Goal: Task Accomplishment & Management: Manage account settings

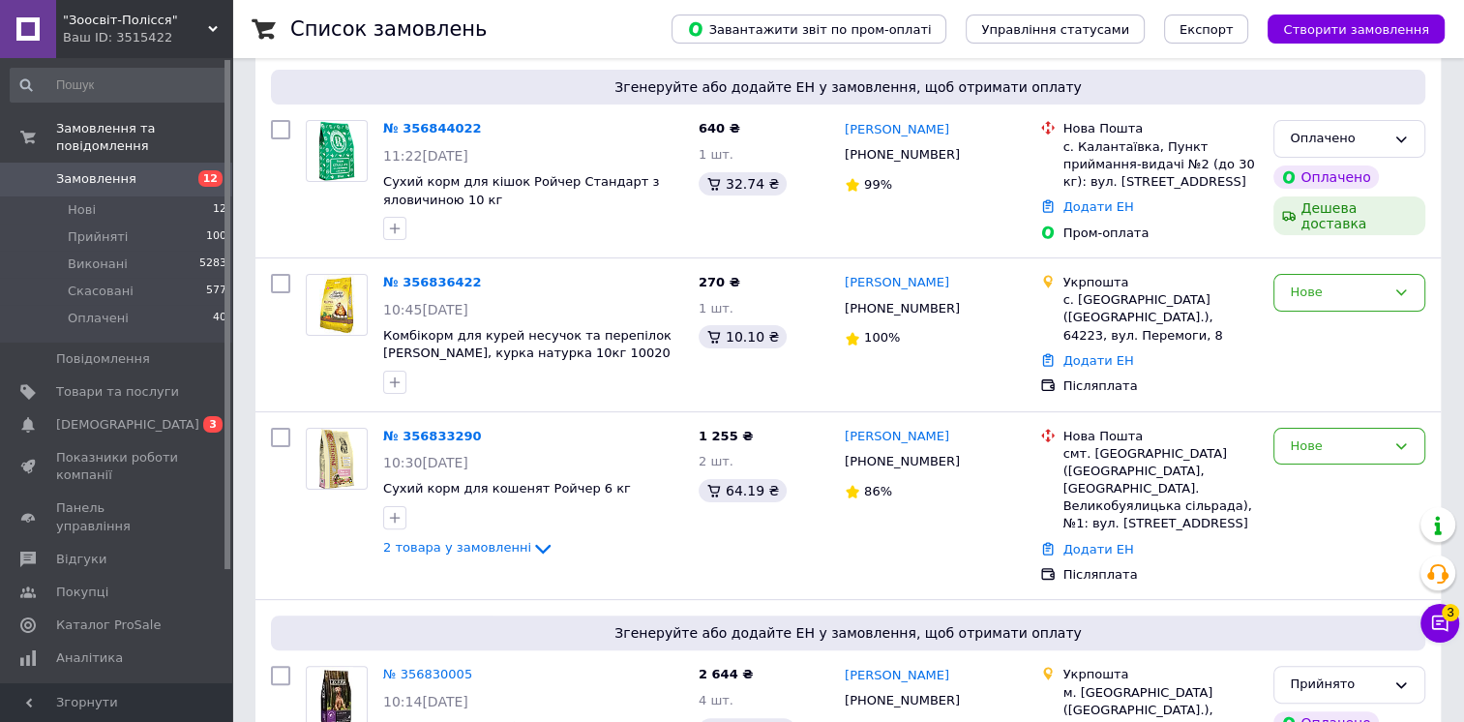
scroll to position [484, 0]
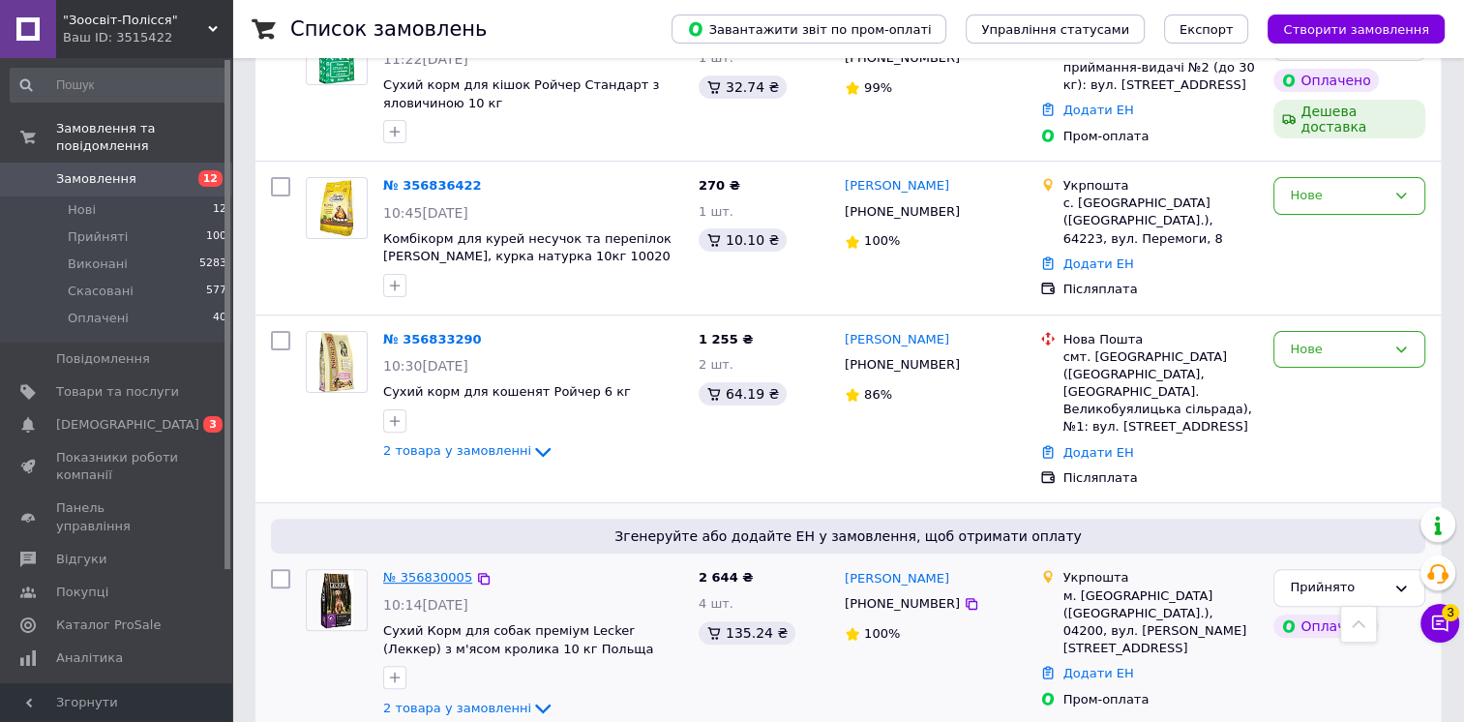
click at [411, 570] on link "№ 356830005" at bounding box center [427, 577] width 89 height 15
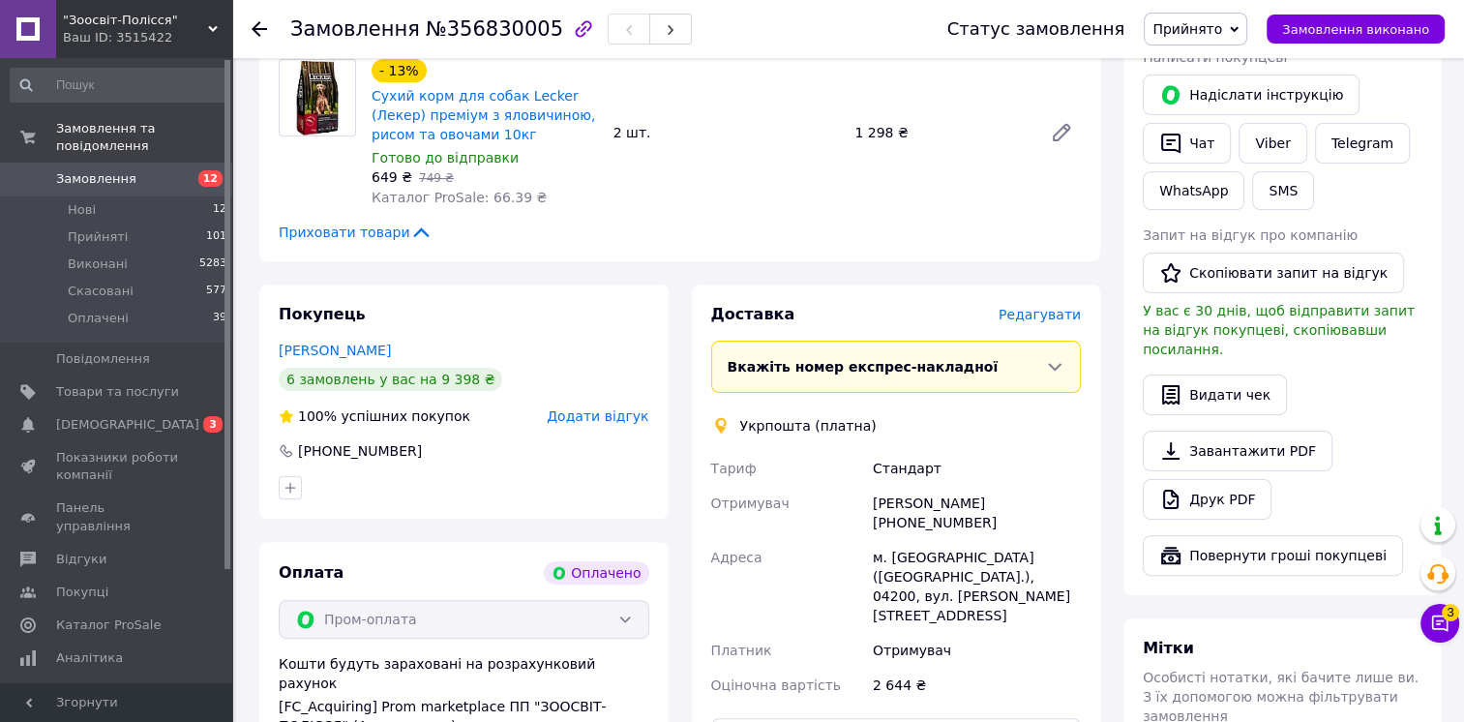
scroll to position [677, 0]
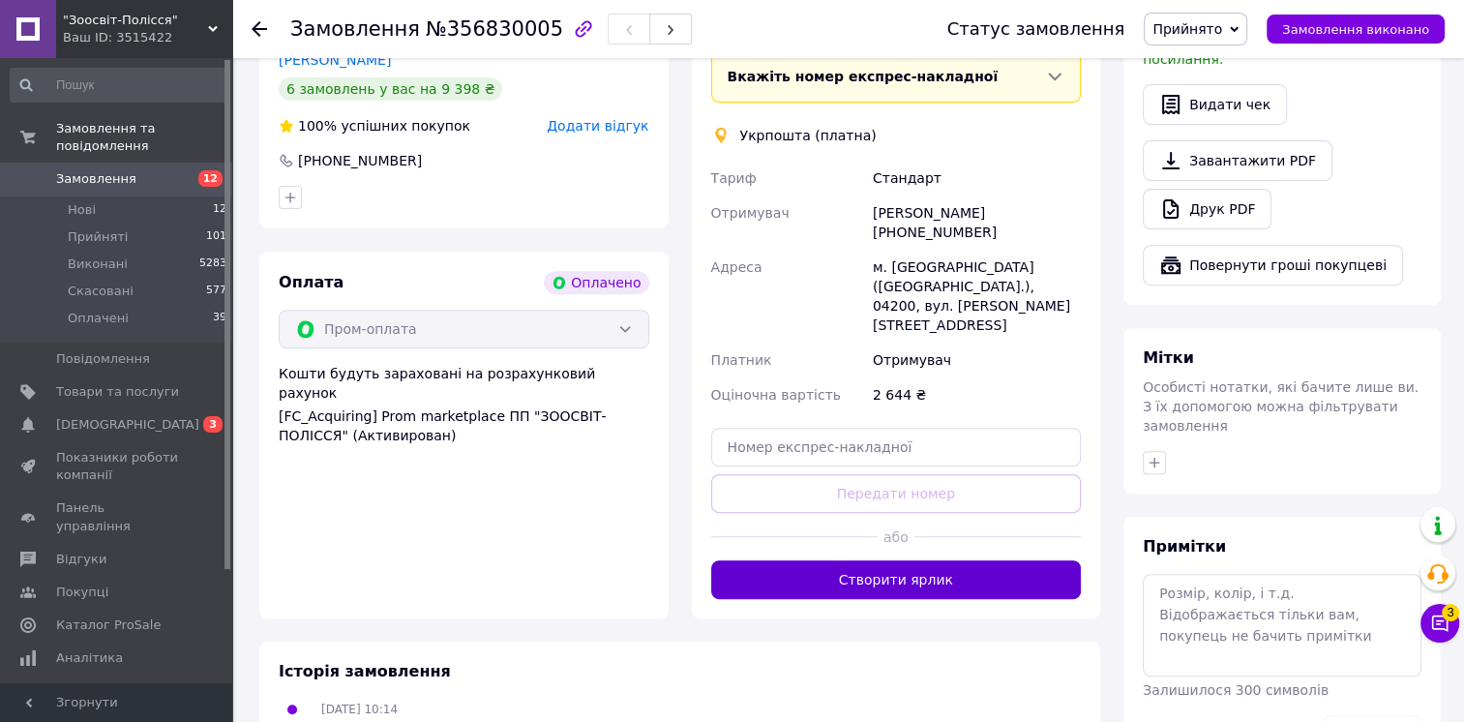
click at [856, 560] on button "Створити ярлик" at bounding box center [896, 579] width 371 height 39
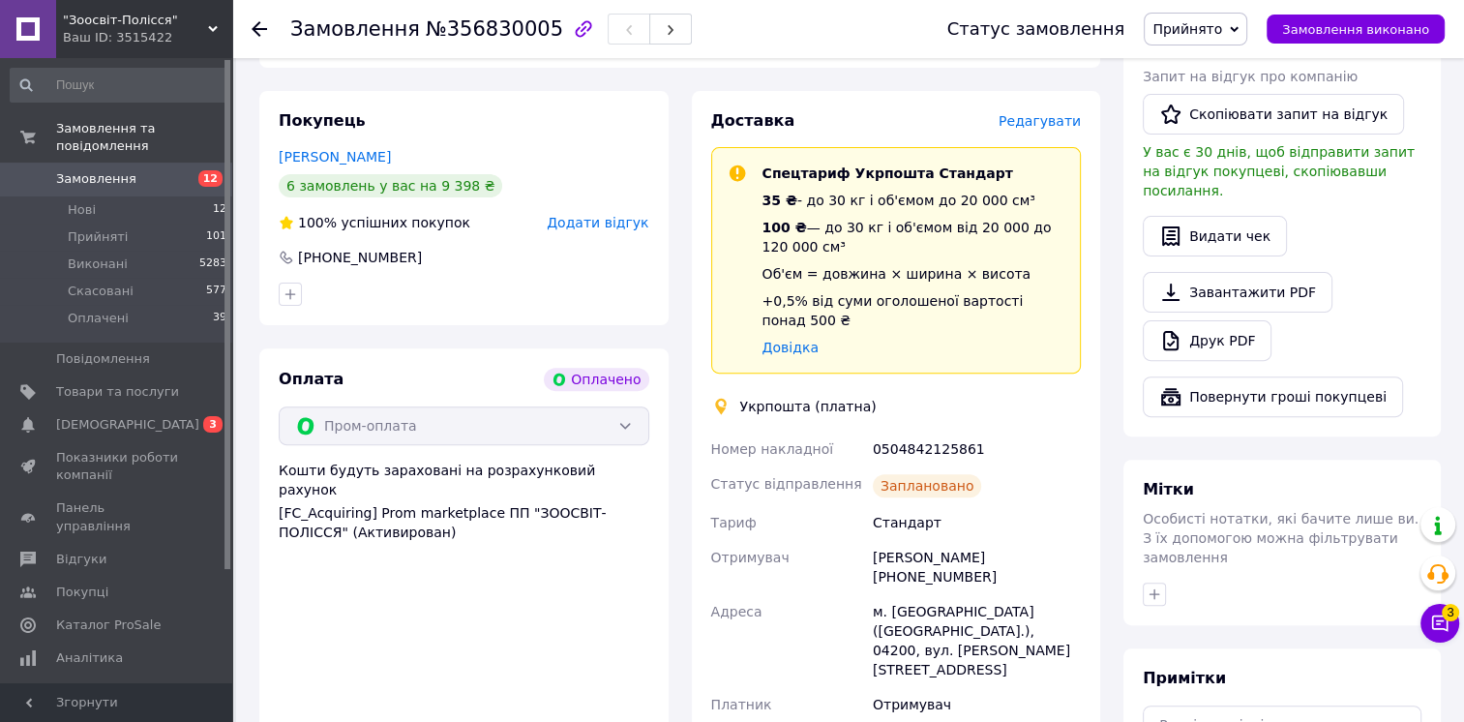
scroll to position [871, 0]
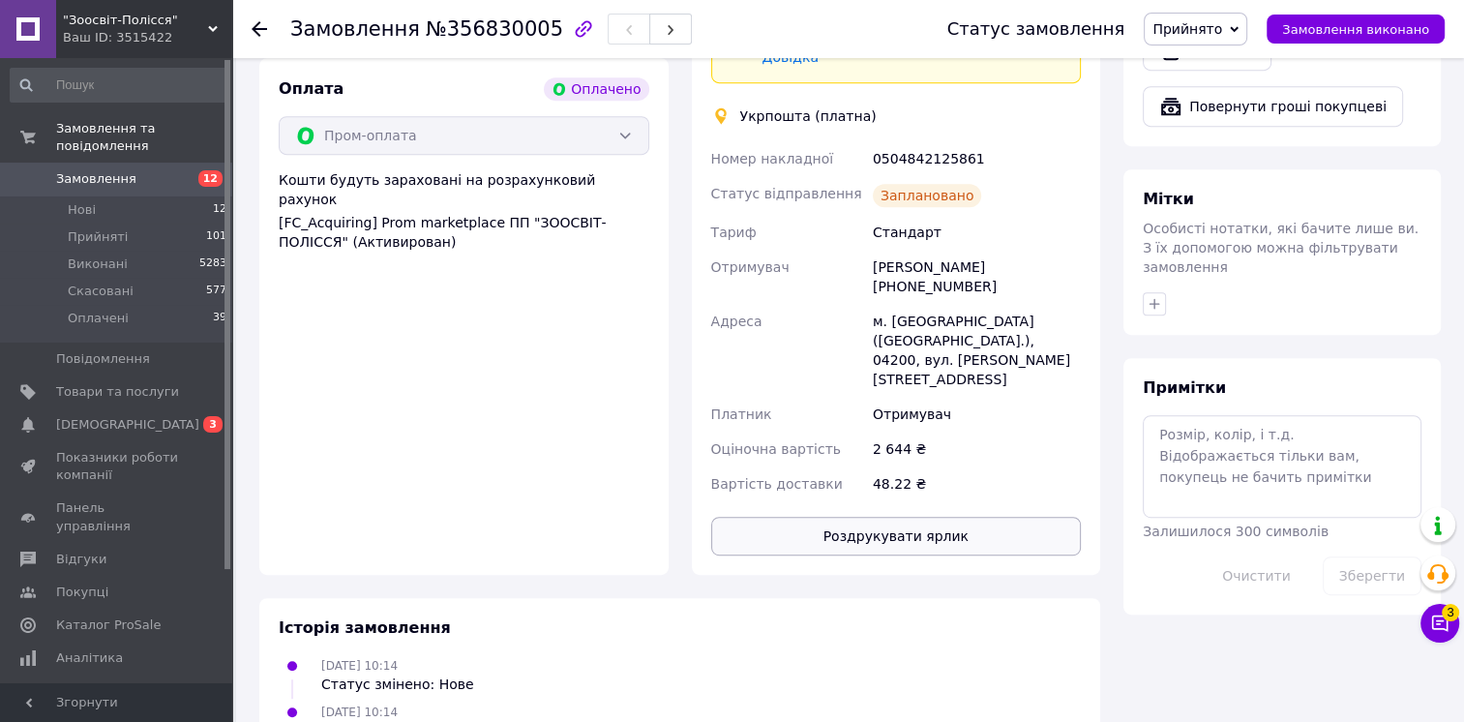
click at [842, 517] on button "Роздрукувати ярлик" at bounding box center [896, 536] width 371 height 39
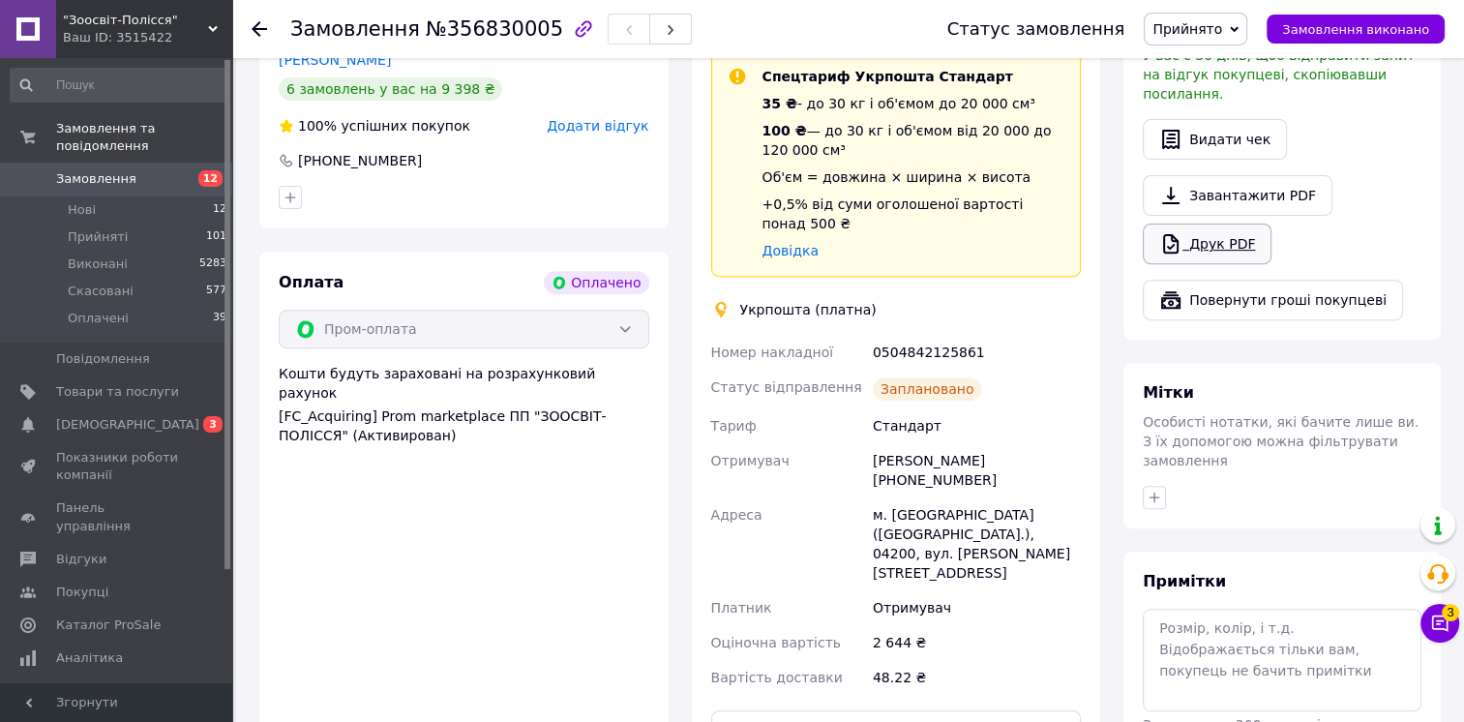
click at [1226, 225] on link "Друк PDF" at bounding box center [1207, 244] width 129 height 41
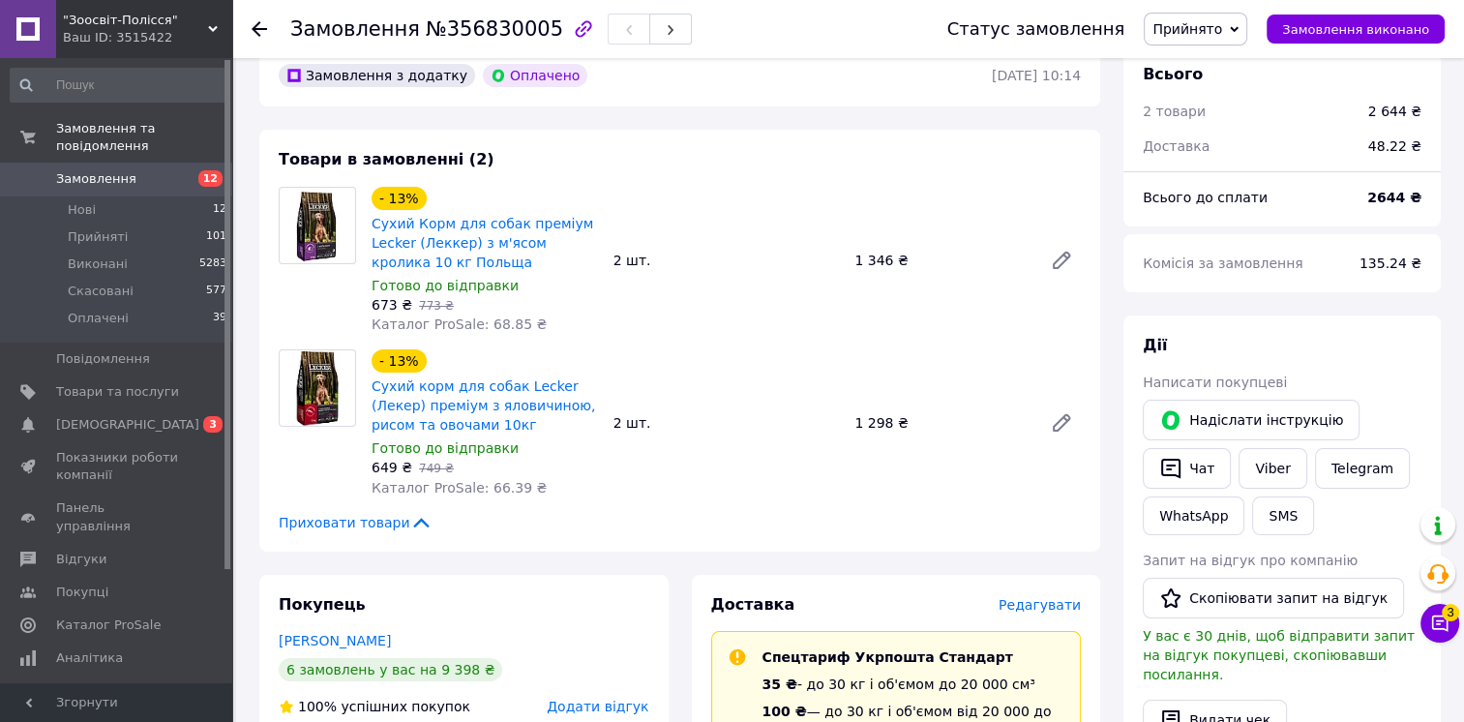
scroll to position [0, 0]
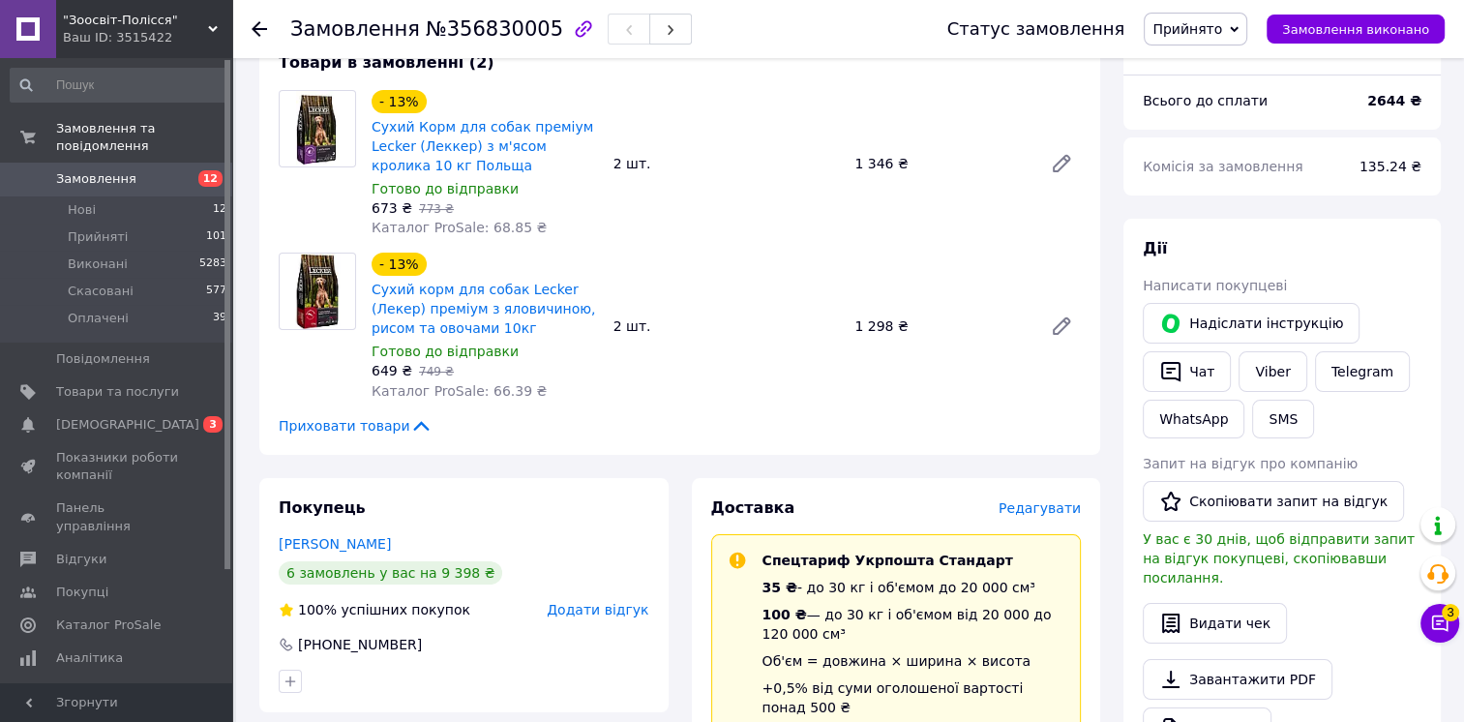
scroll to position [484, 0]
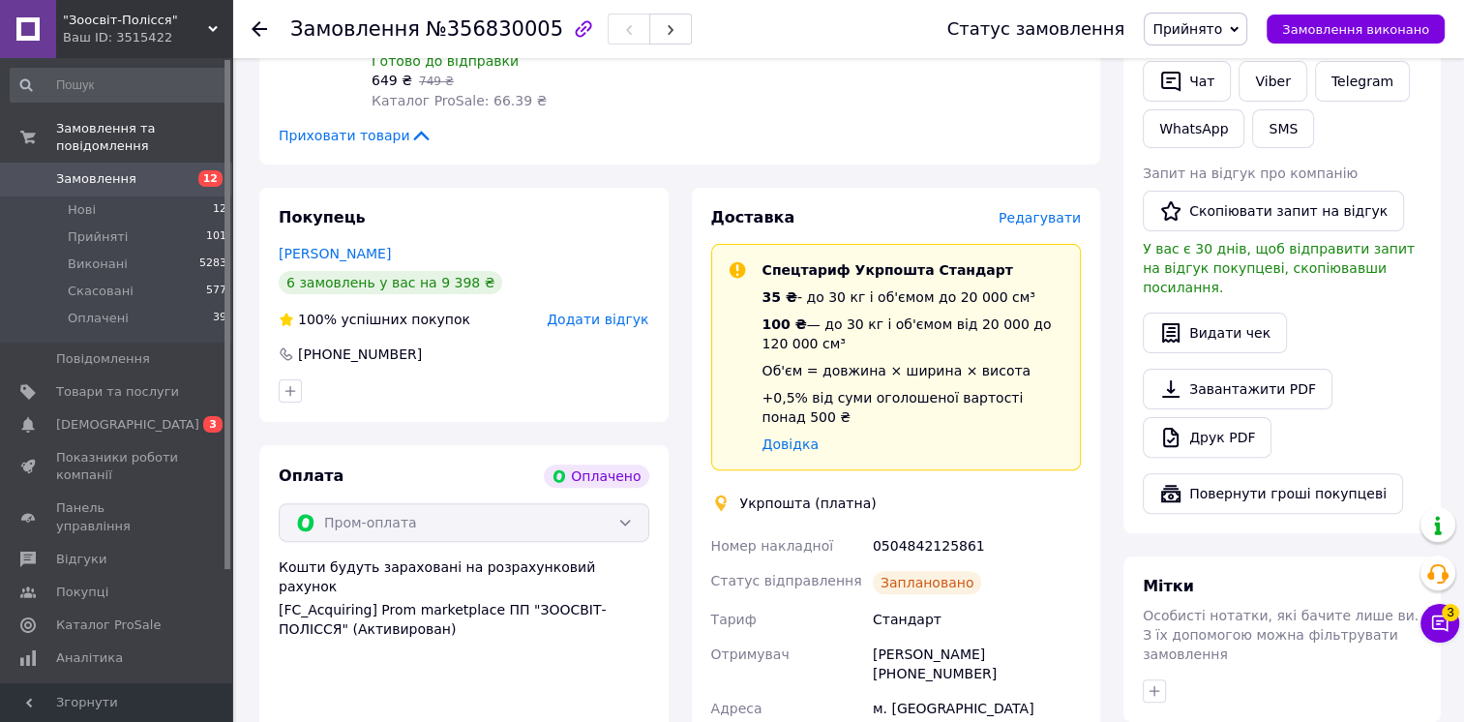
click at [119, 170] on span "Замовлення" at bounding box center [96, 178] width 80 height 17
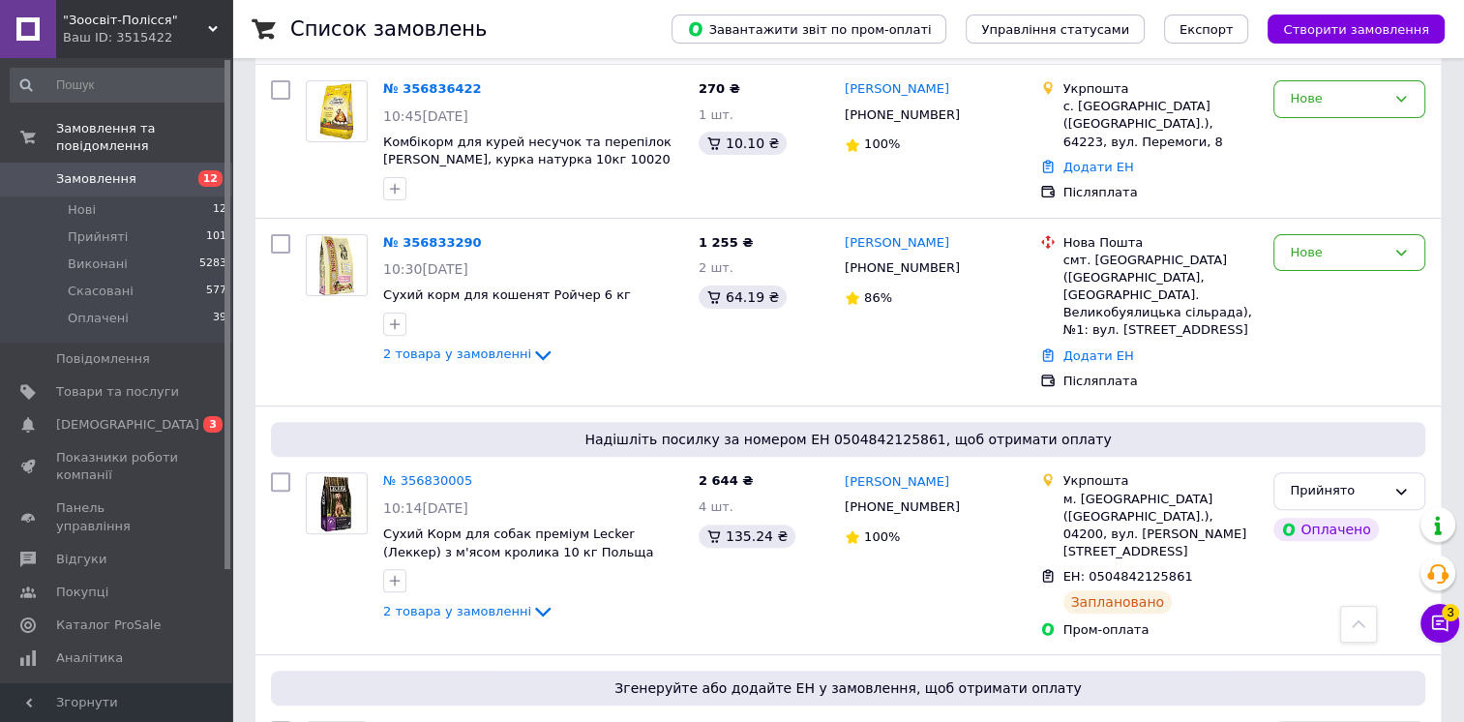
scroll to position [677, 0]
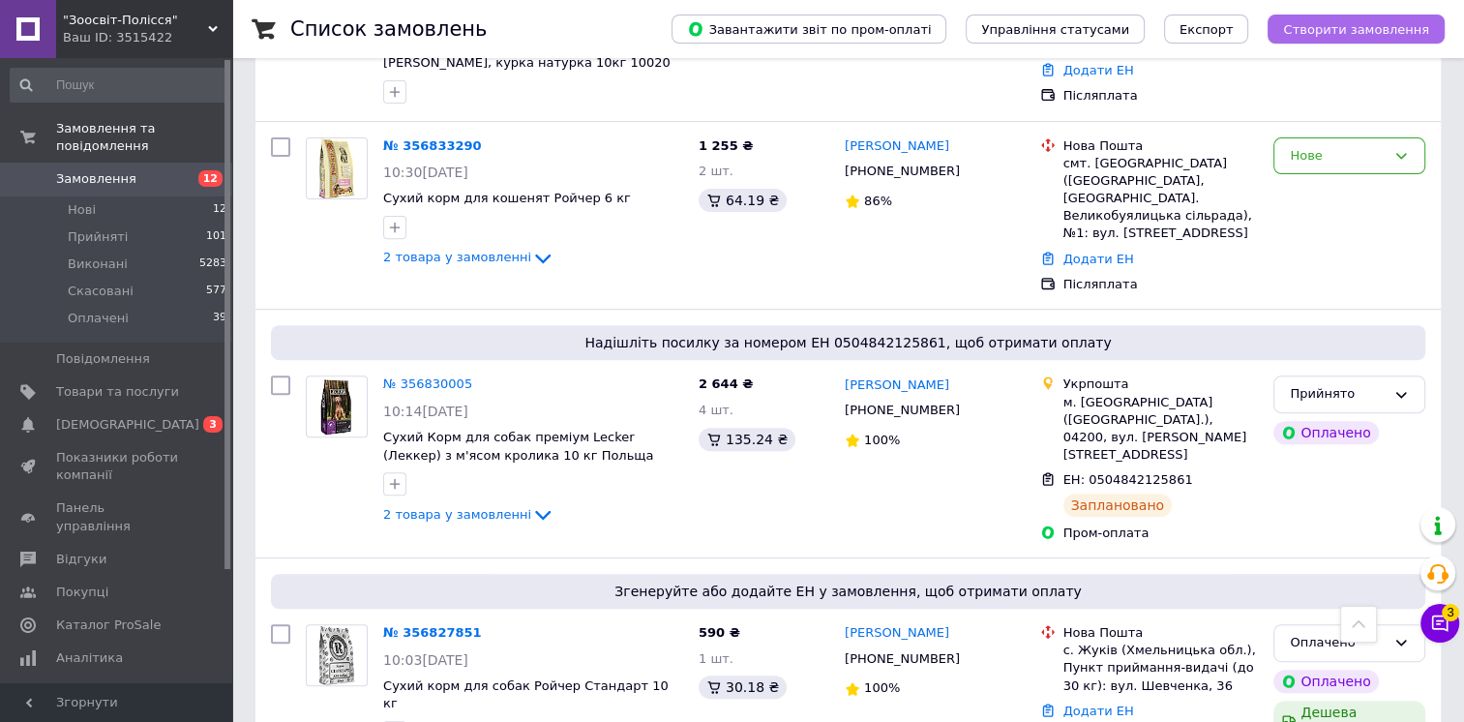
click at [1373, 35] on span "Створити замовлення" at bounding box center [1356, 29] width 146 height 15
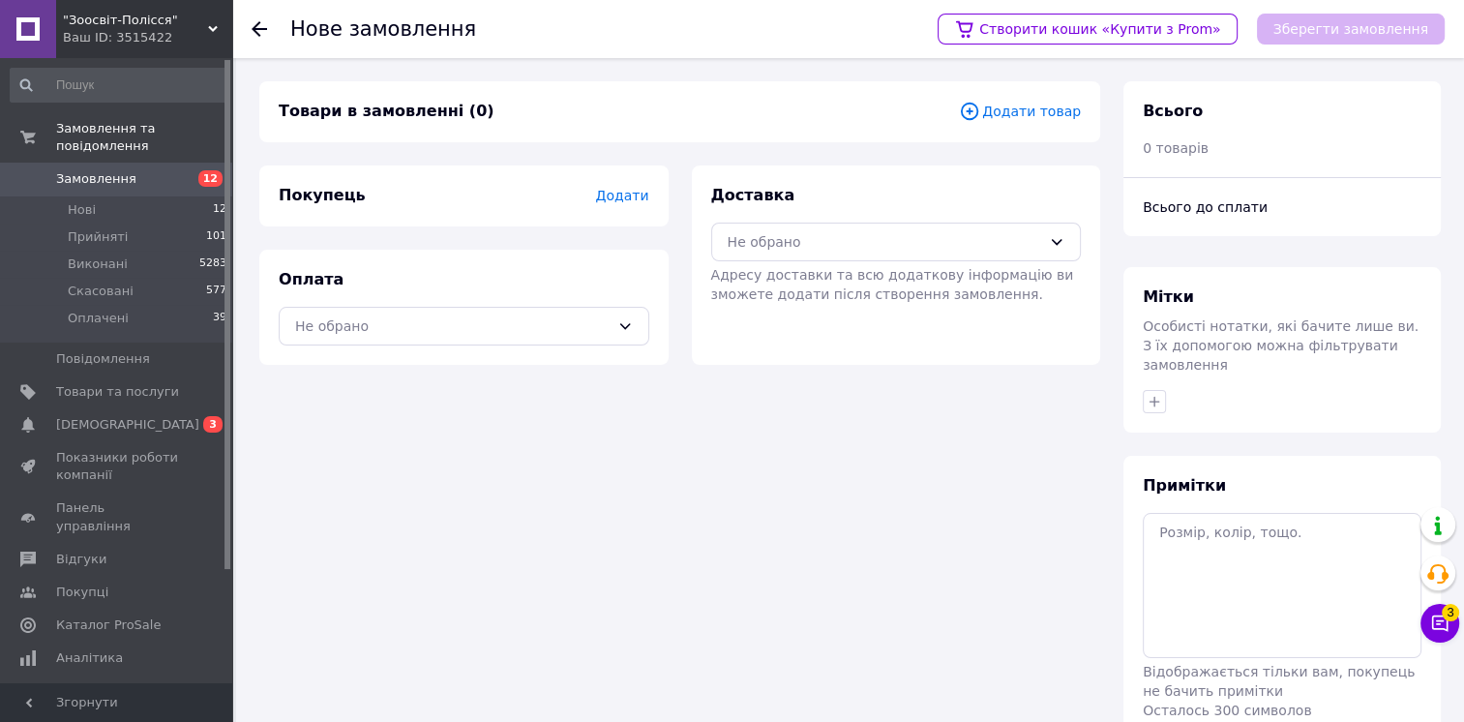
click at [620, 198] on span "Додати" at bounding box center [621, 195] width 53 height 15
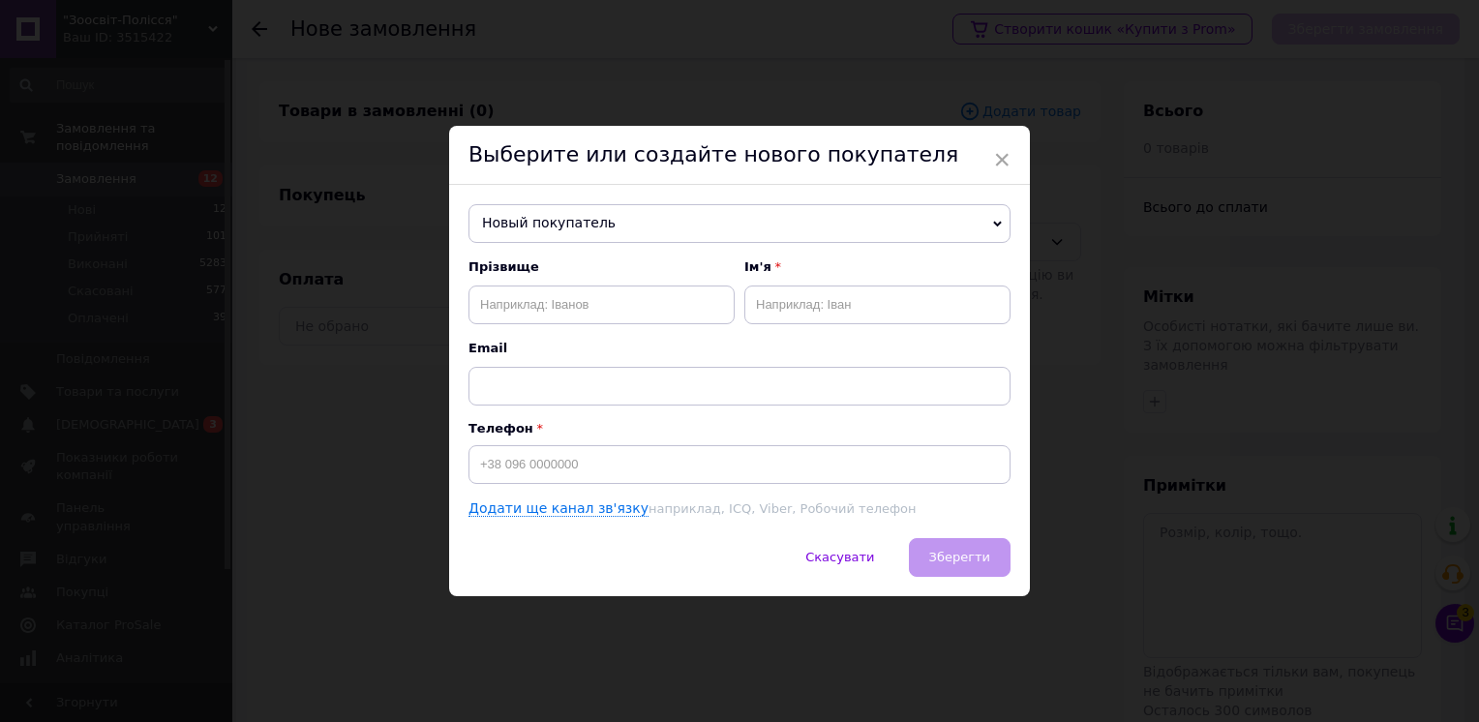
click at [558, 220] on span "Новый покупатель" at bounding box center [739, 223] width 542 height 39
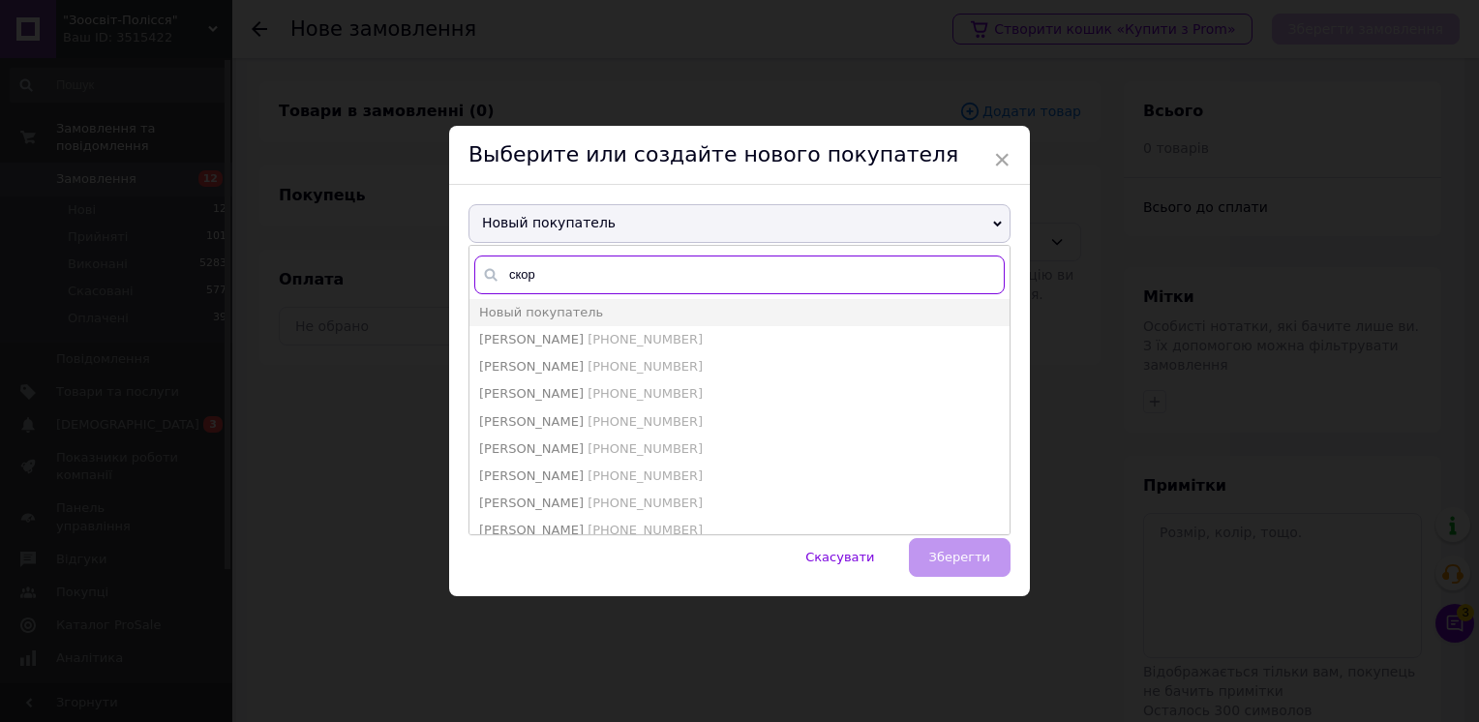
type input "скоро"
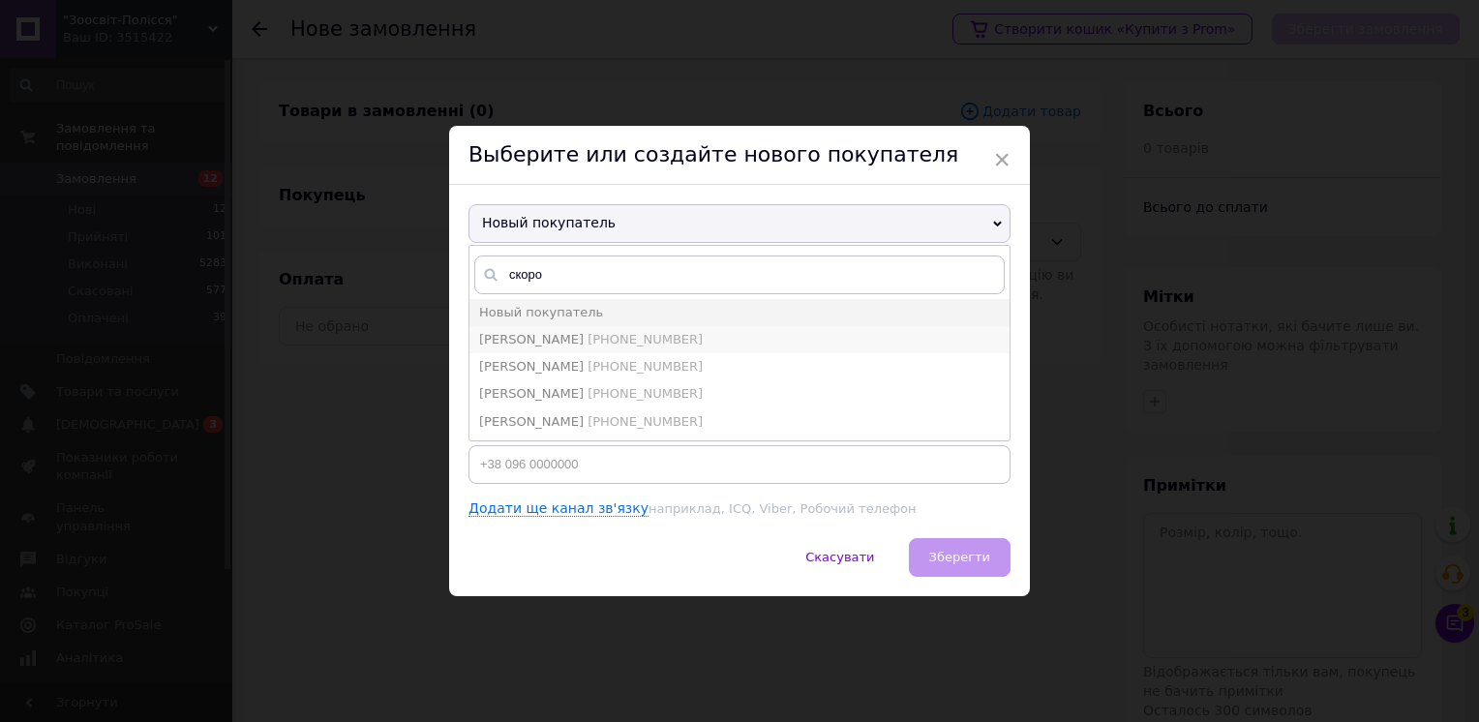
click at [584, 335] on span "[PERSON_NAME]" at bounding box center [531, 339] width 105 height 15
type input "[PERSON_NAME]"
type input "[PHONE_NUMBER]"
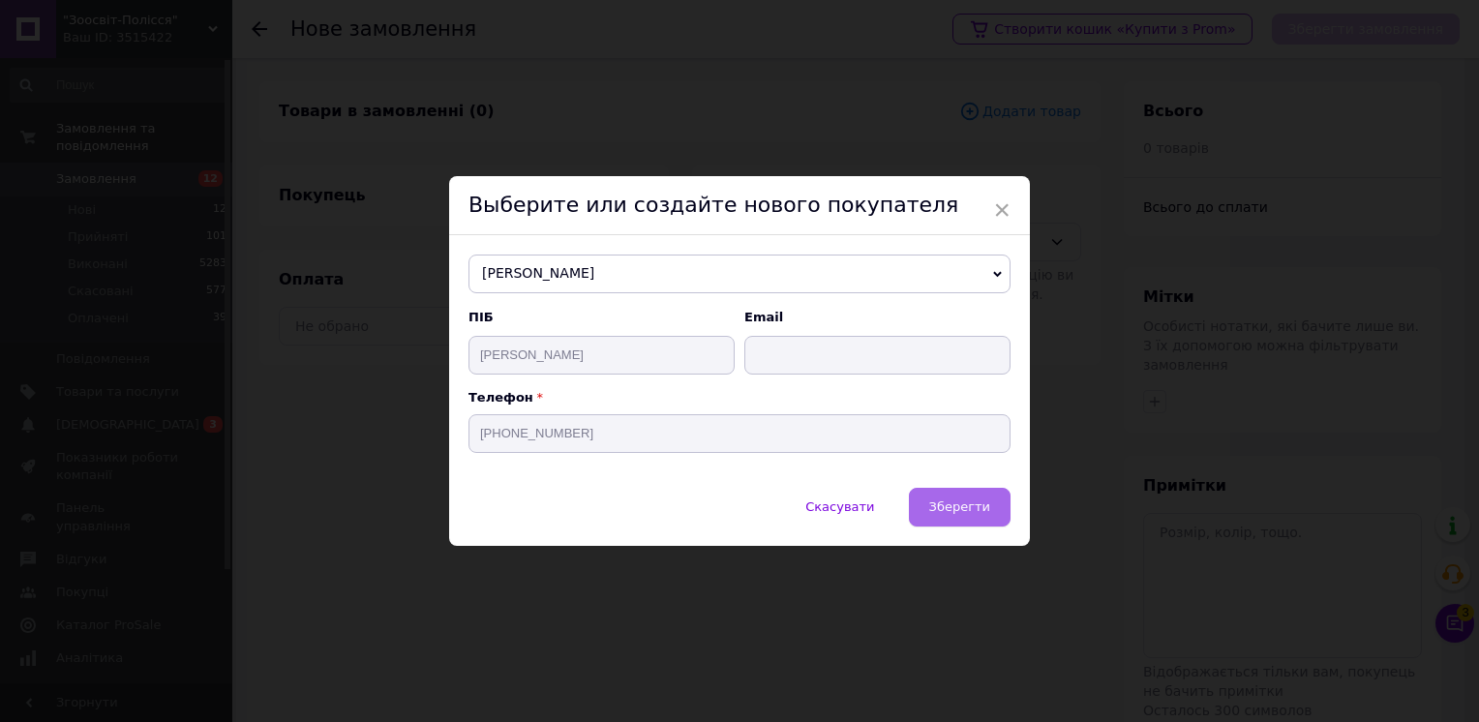
click at [946, 519] on button "Зберегти" at bounding box center [960, 507] width 102 height 39
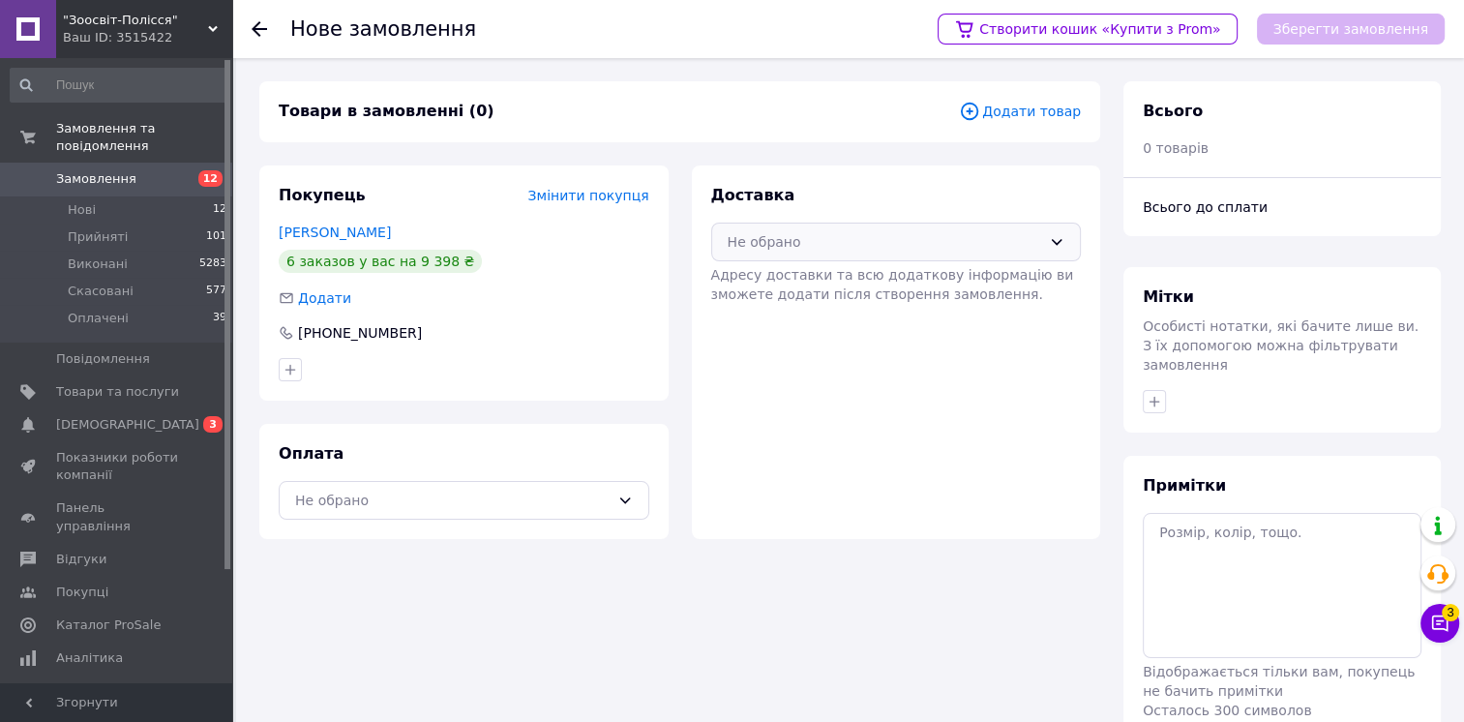
click at [992, 234] on div "Не обрано" at bounding box center [885, 241] width 315 height 21
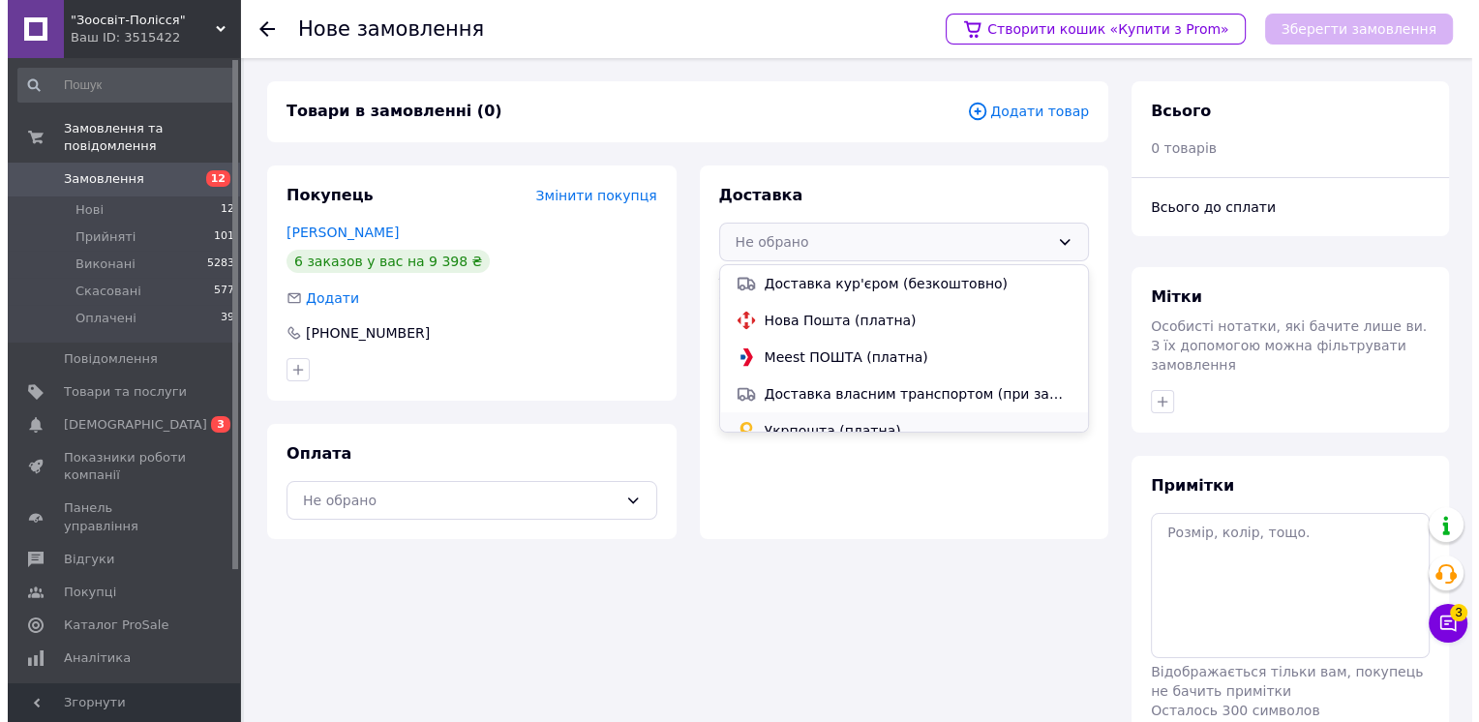
scroll to position [89, 0]
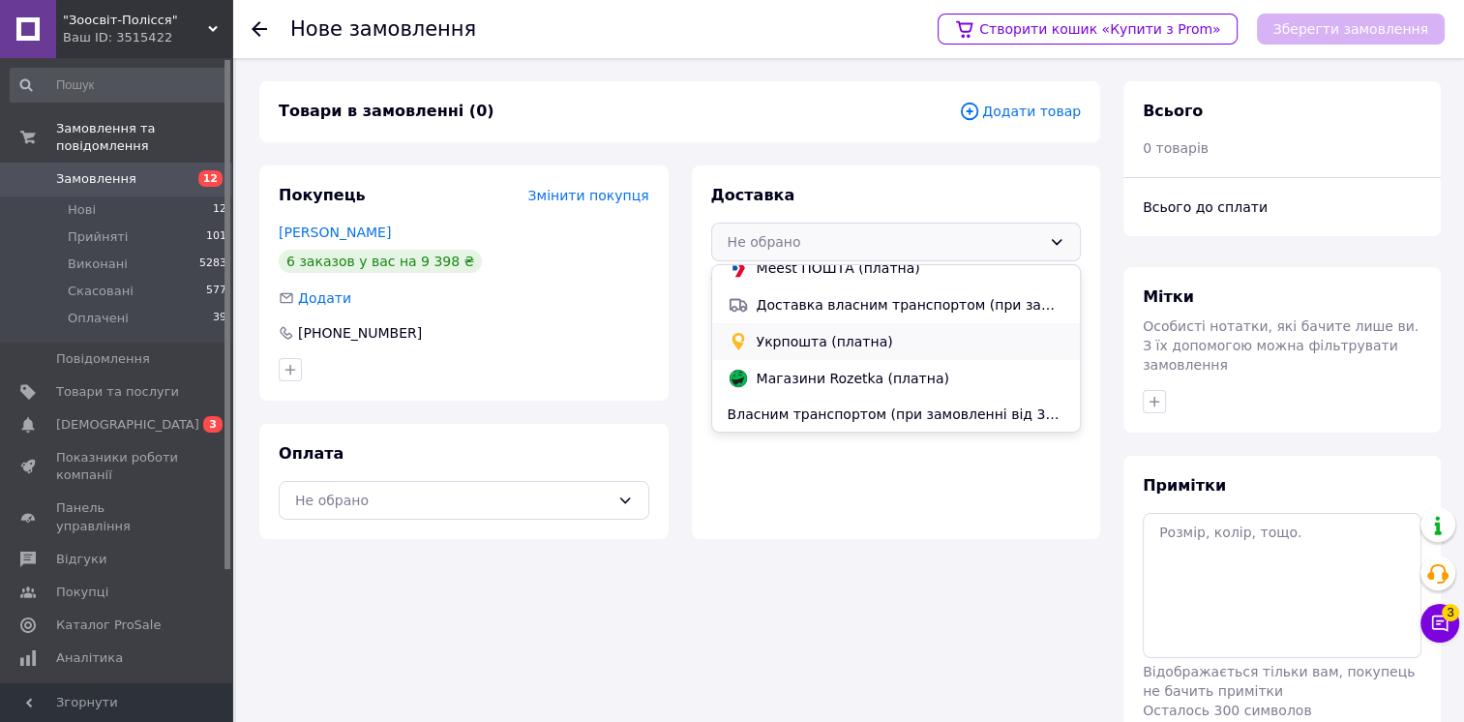
click at [843, 346] on span "Укрпошта (платна)" at bounding box center [911, 341] width 309 height 19
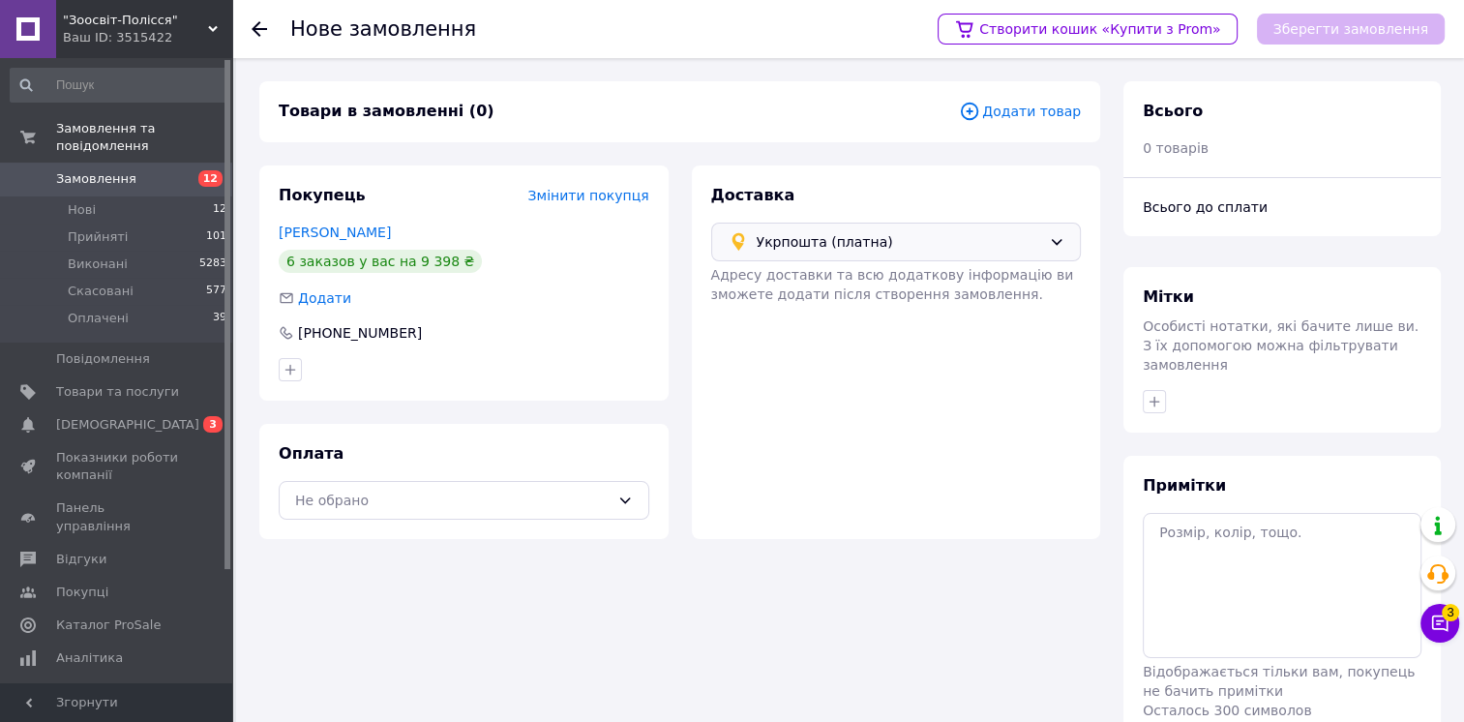
click at [1030, 115] on span "Додати товар" at bounding box center [1020, 111] width 122 height 21
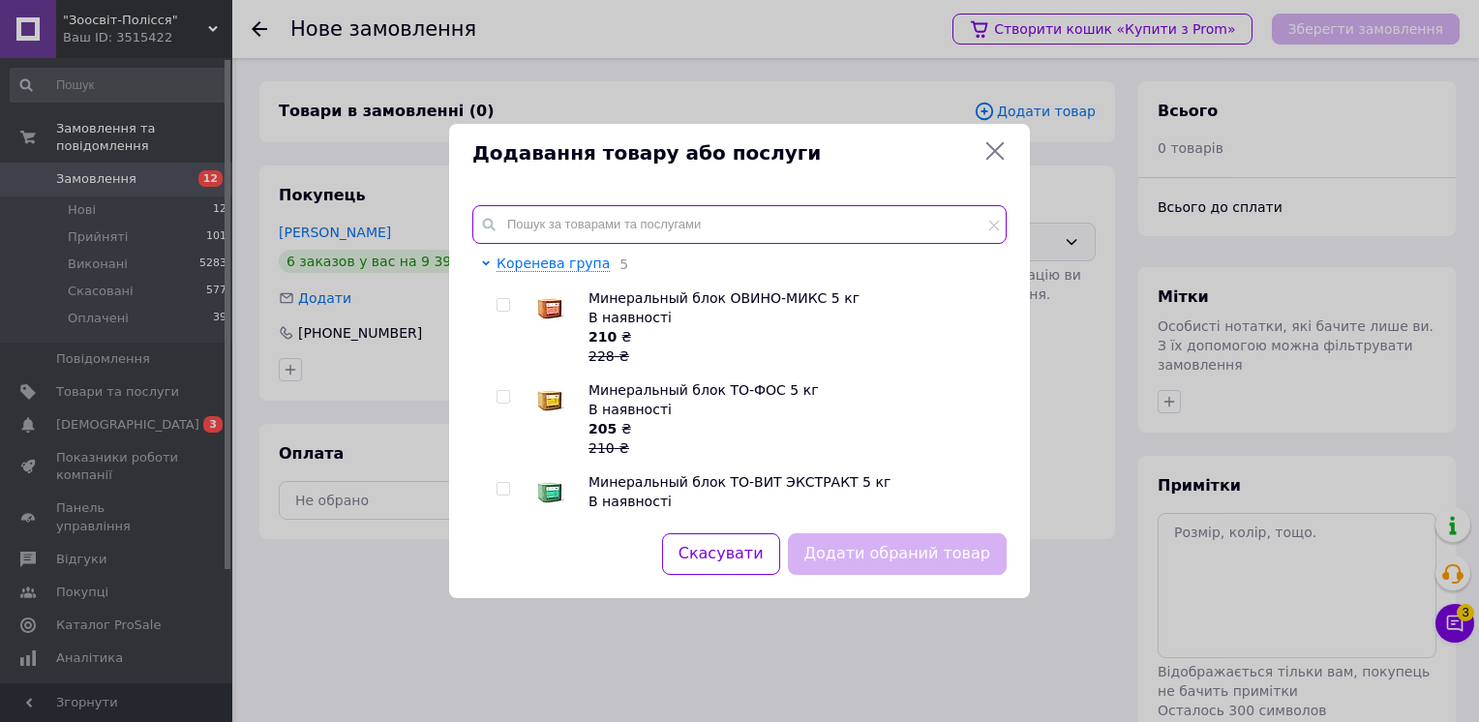
click at [599, 230] on input "text" at bounding box center [739, 224] width 534 height 39
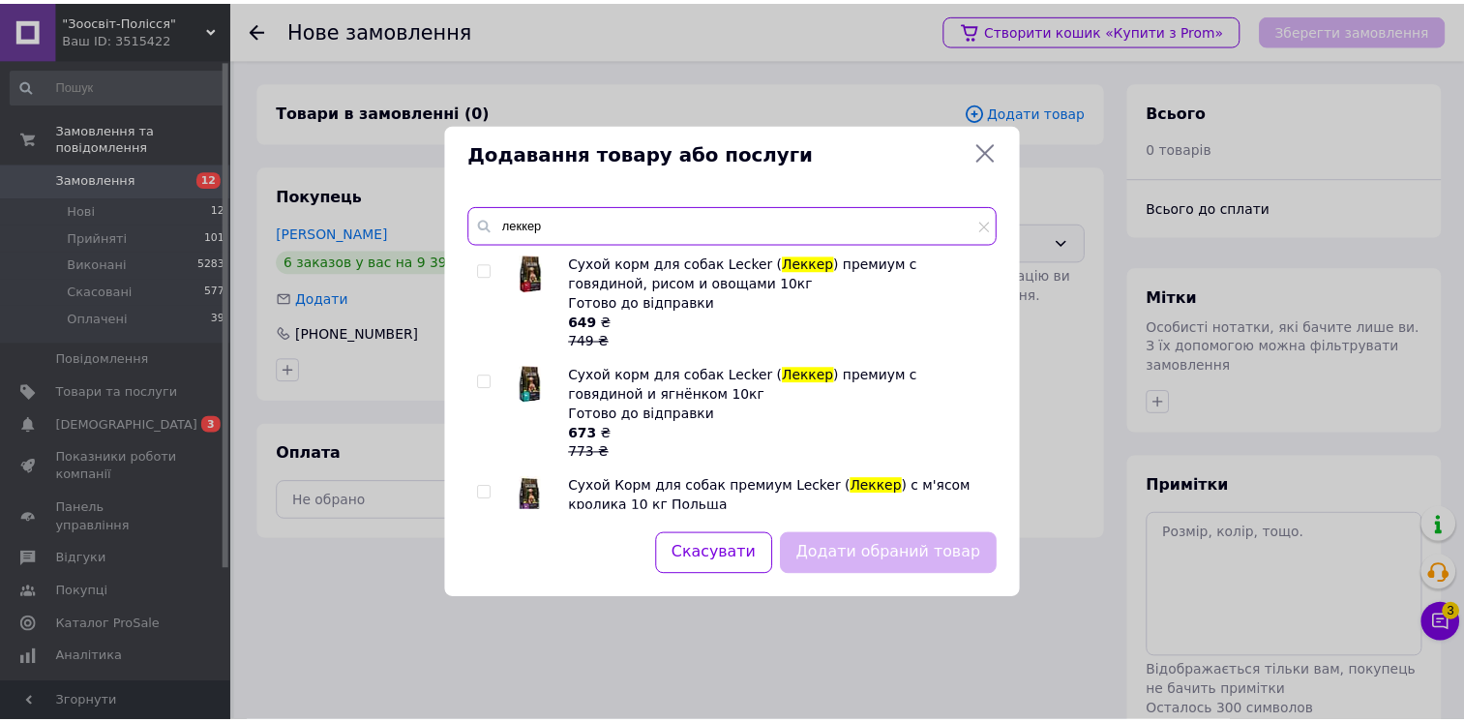
scroll to position [63, 0]
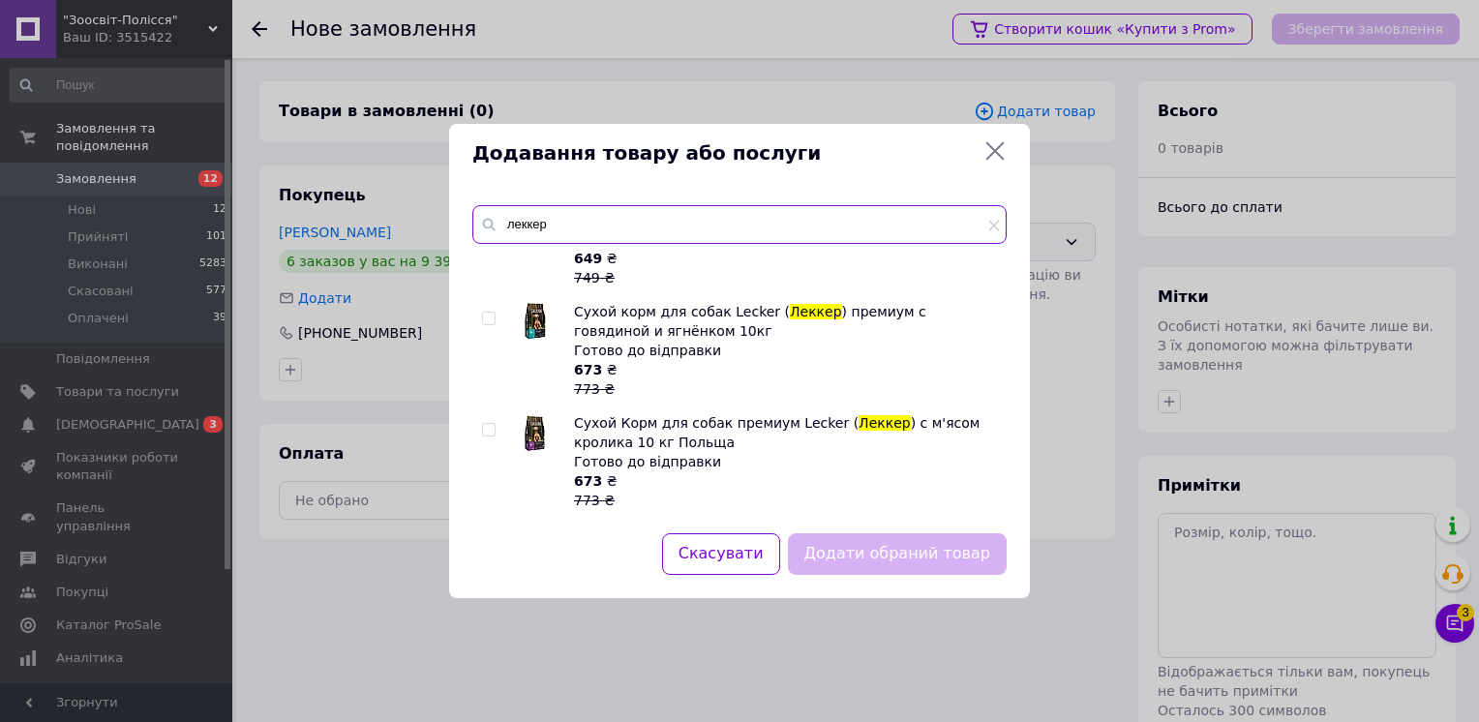
type input "леккер"
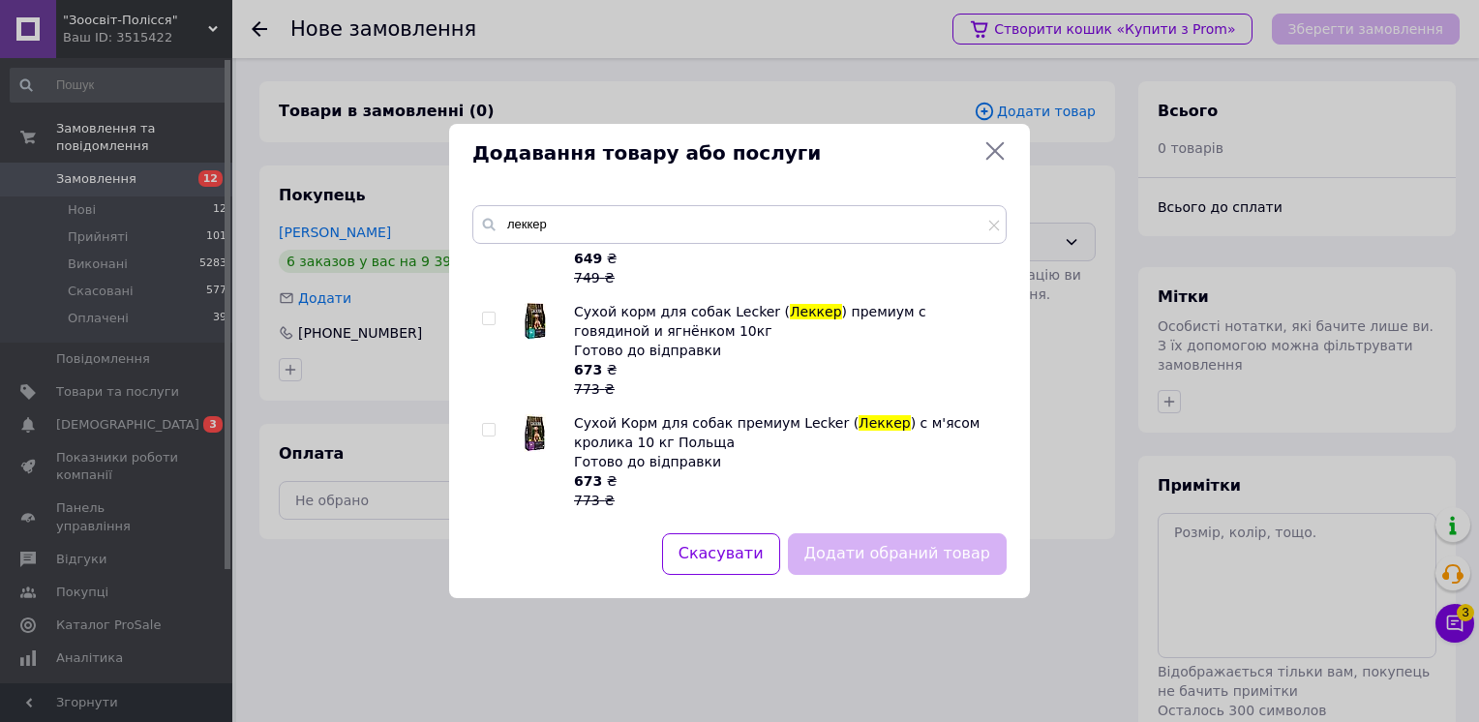
click at [492, 429] on input "checkbox" at bounding box center [488, 430] width 13 height 13
checkbox input "true"
click at [901, 568] on button "Додати обраний товар" at bounding box center [897, 554] width 219 height 42
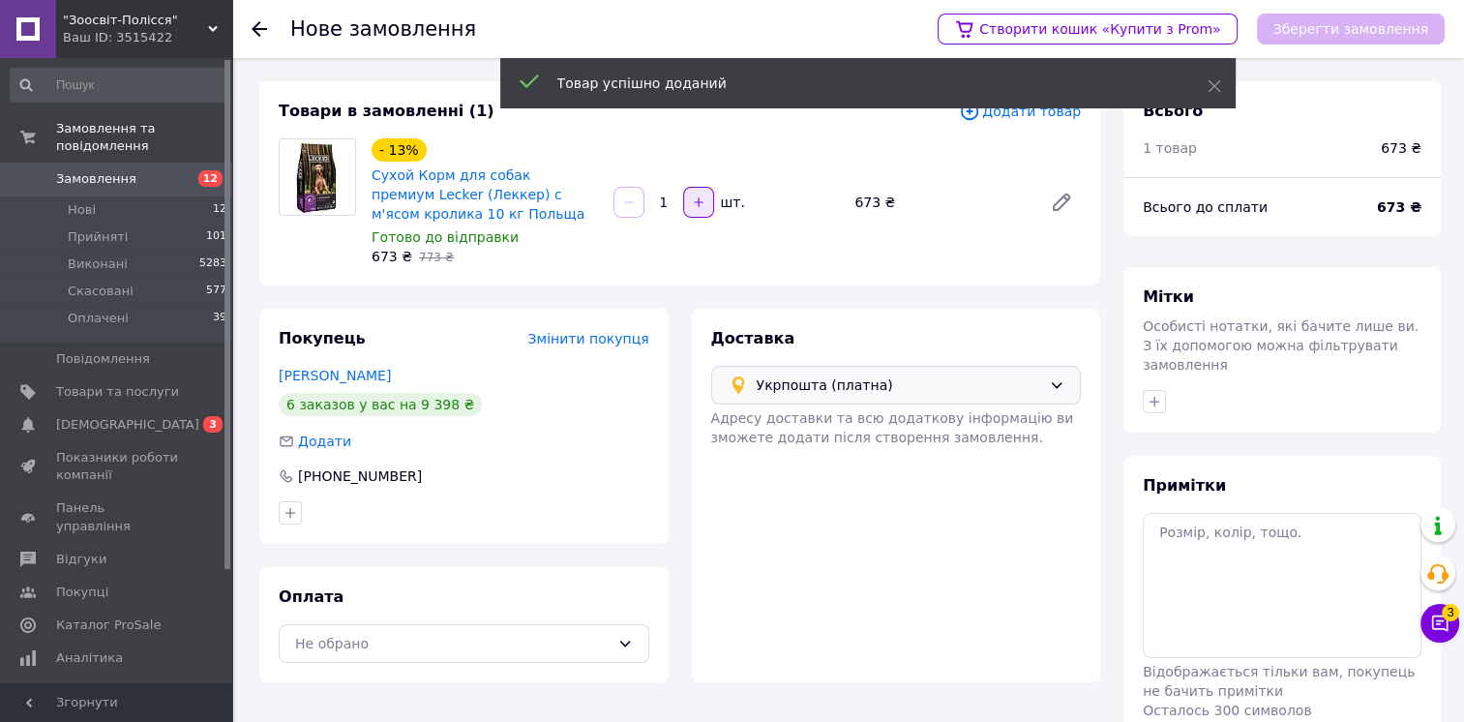
click at [705, 203] on button "button" at bounding box center [698, 202] width 31 height 31
type input "2"
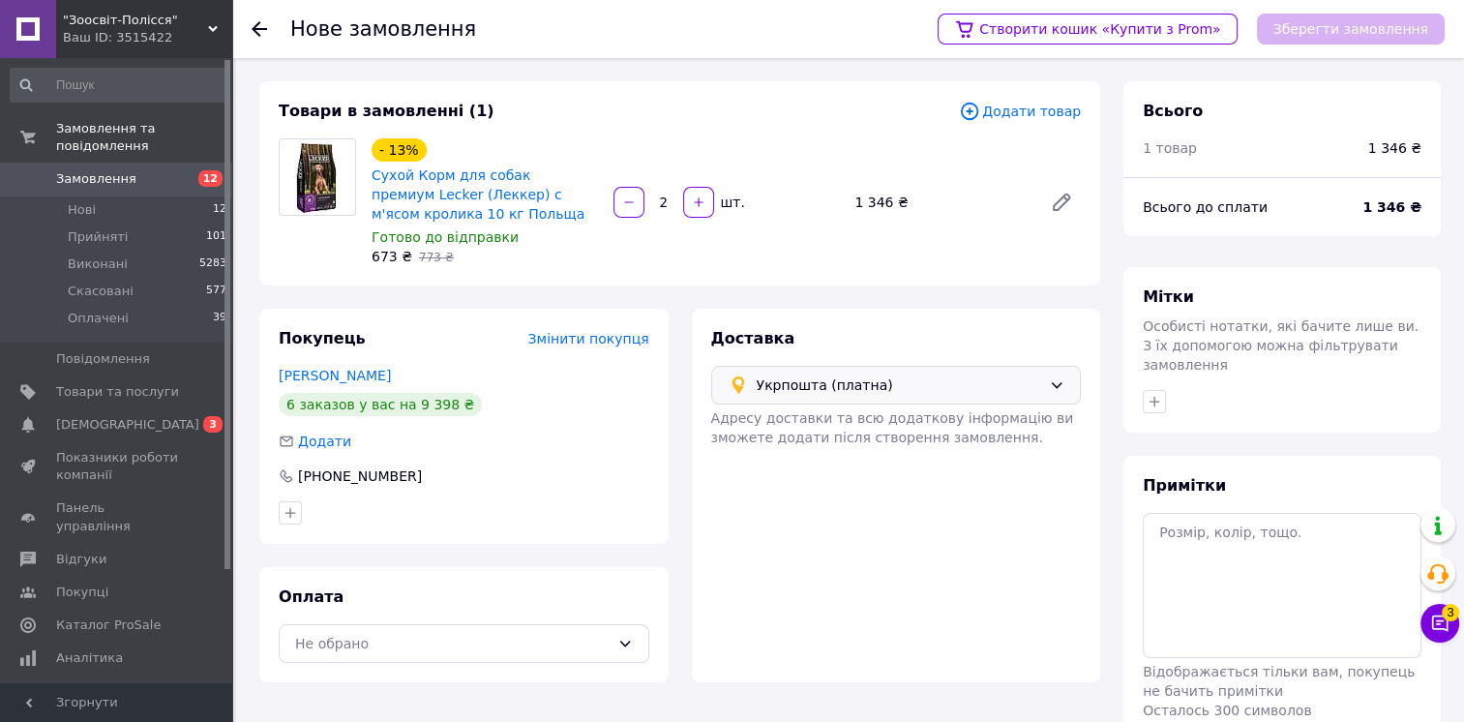
scroll to position [74, 0]
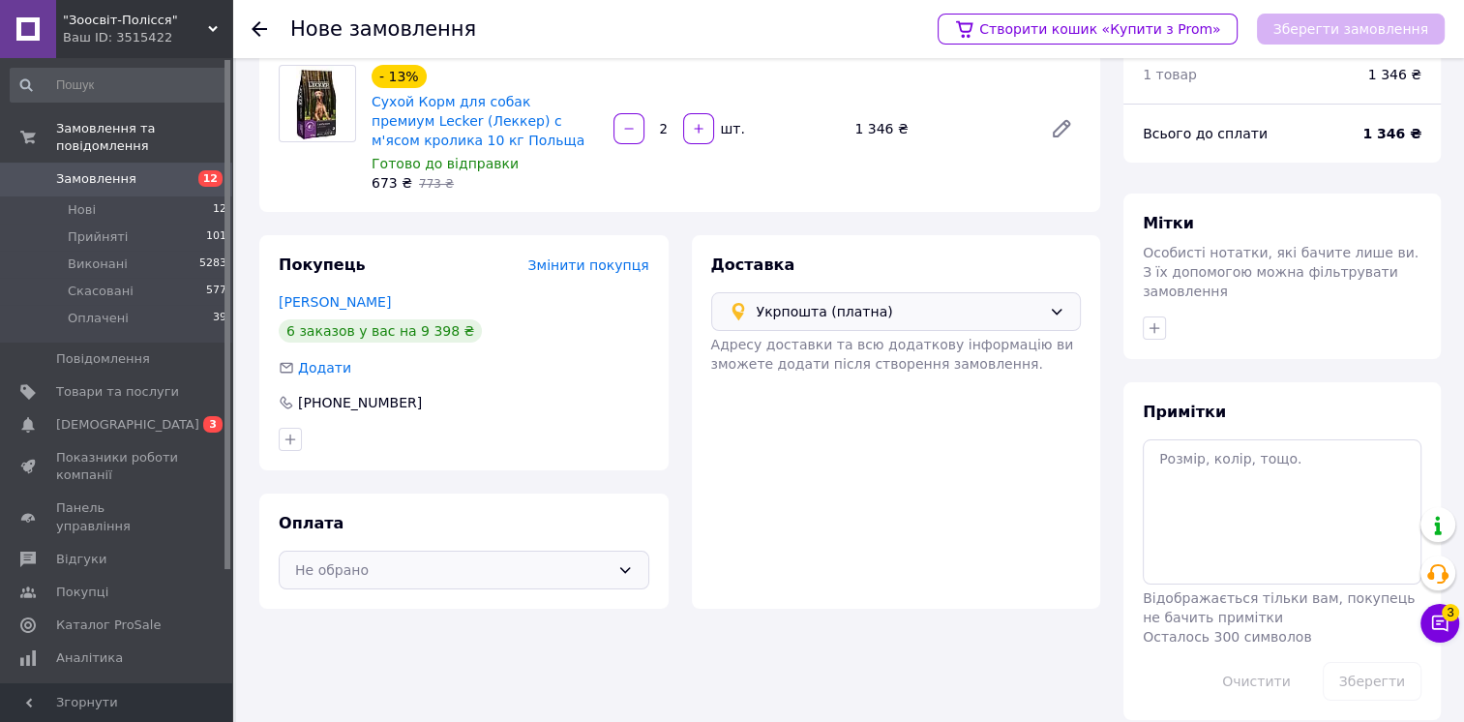
click at [528, 567] on div "Не обрано" at bounding box center [452, 569] width 315 height 21
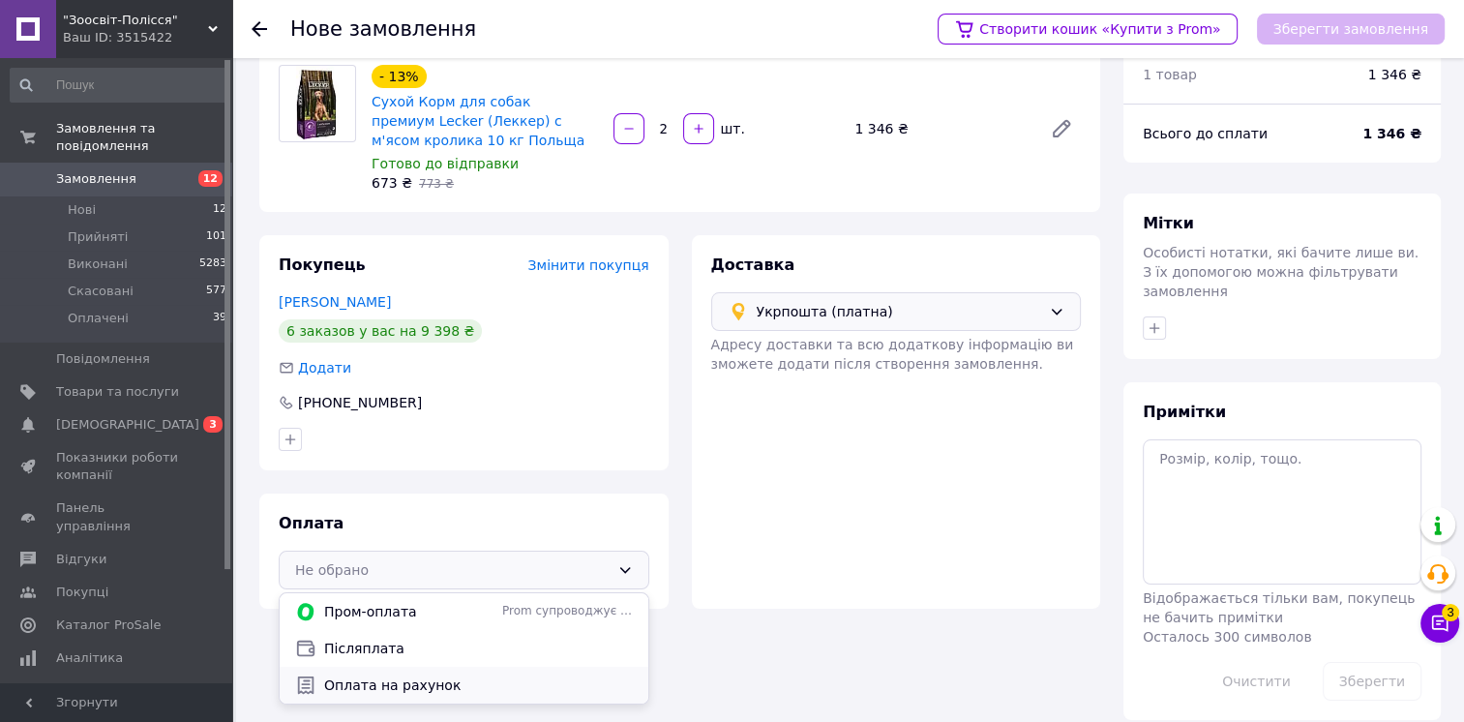
click at [422, 694] on span "Оплата на рахунок" at bounding box center [478, 685] width 309 height 19
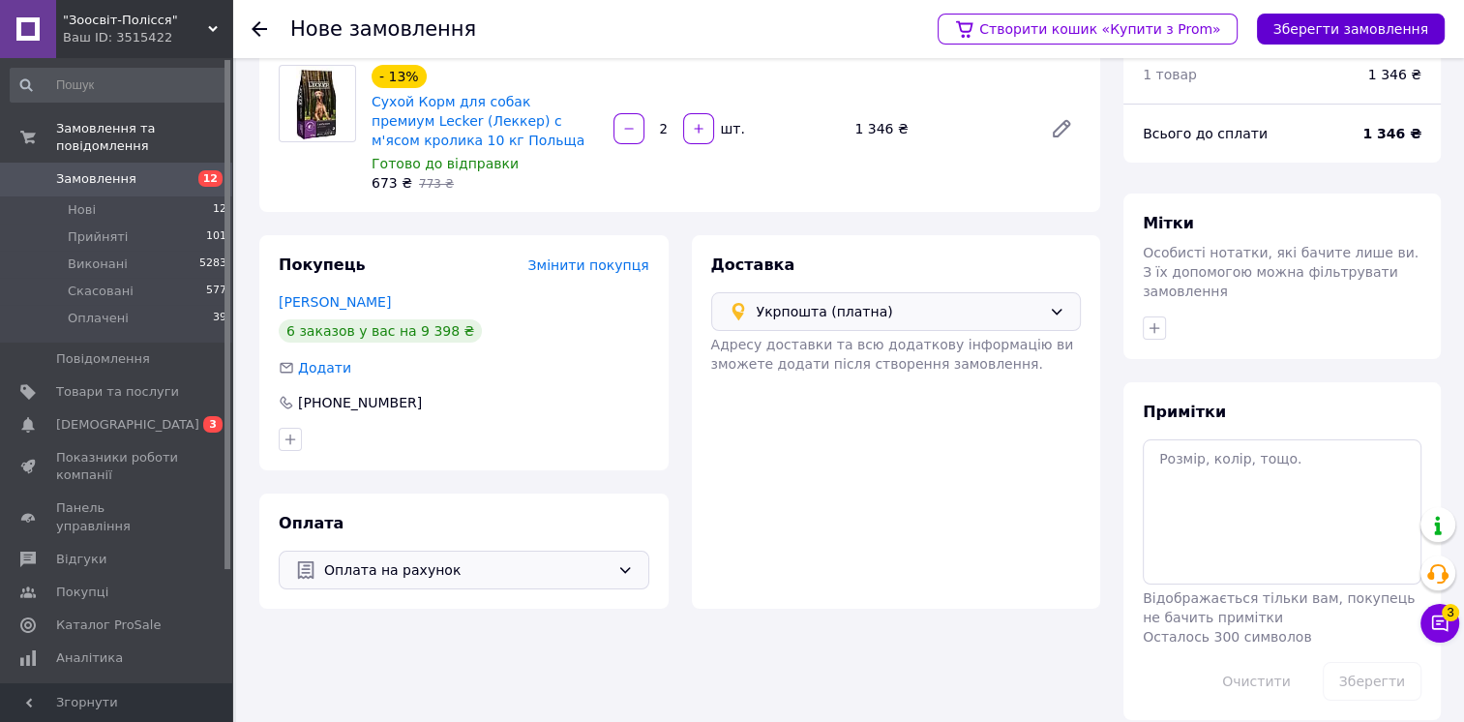
click at [1325, 24] on button "Зберегти замовлення" at bounding box center [1351, 29] width 188 height 31
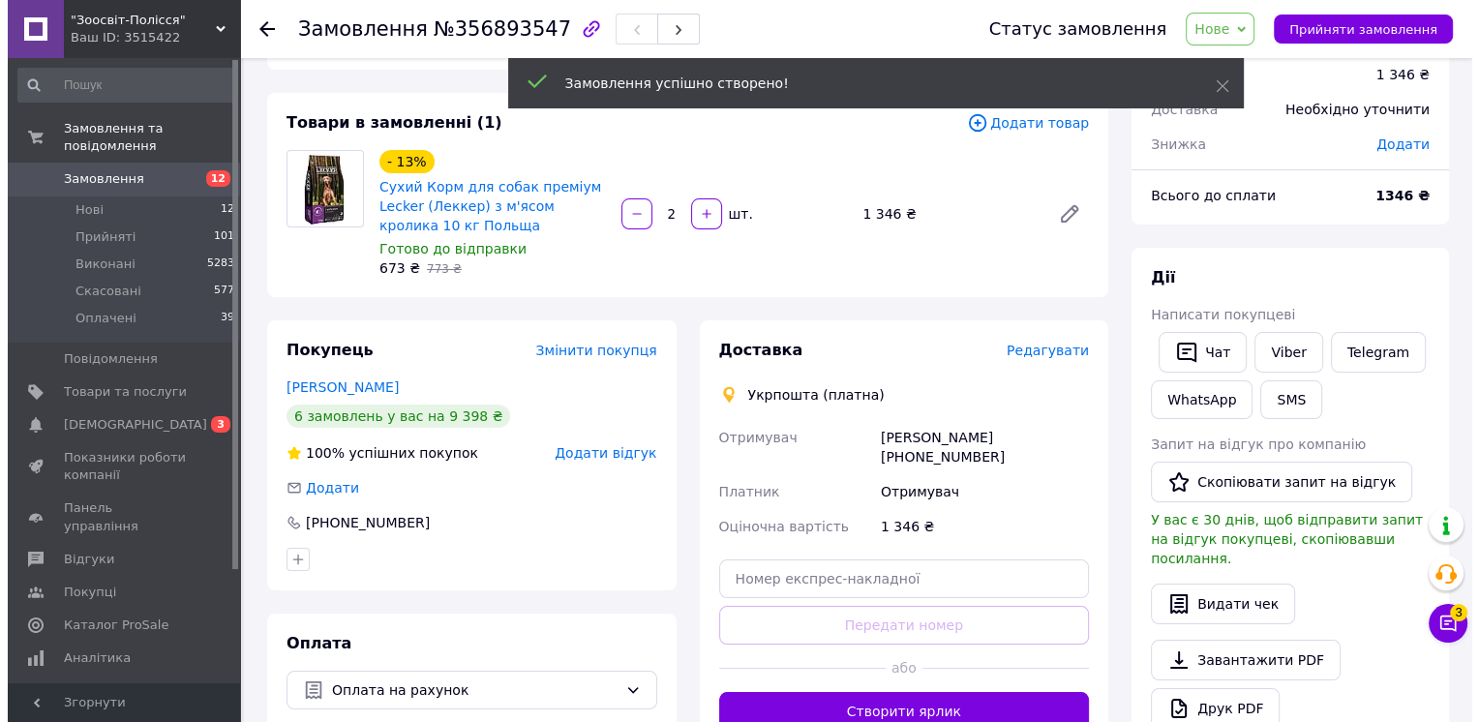
scroll to position [170, 0]
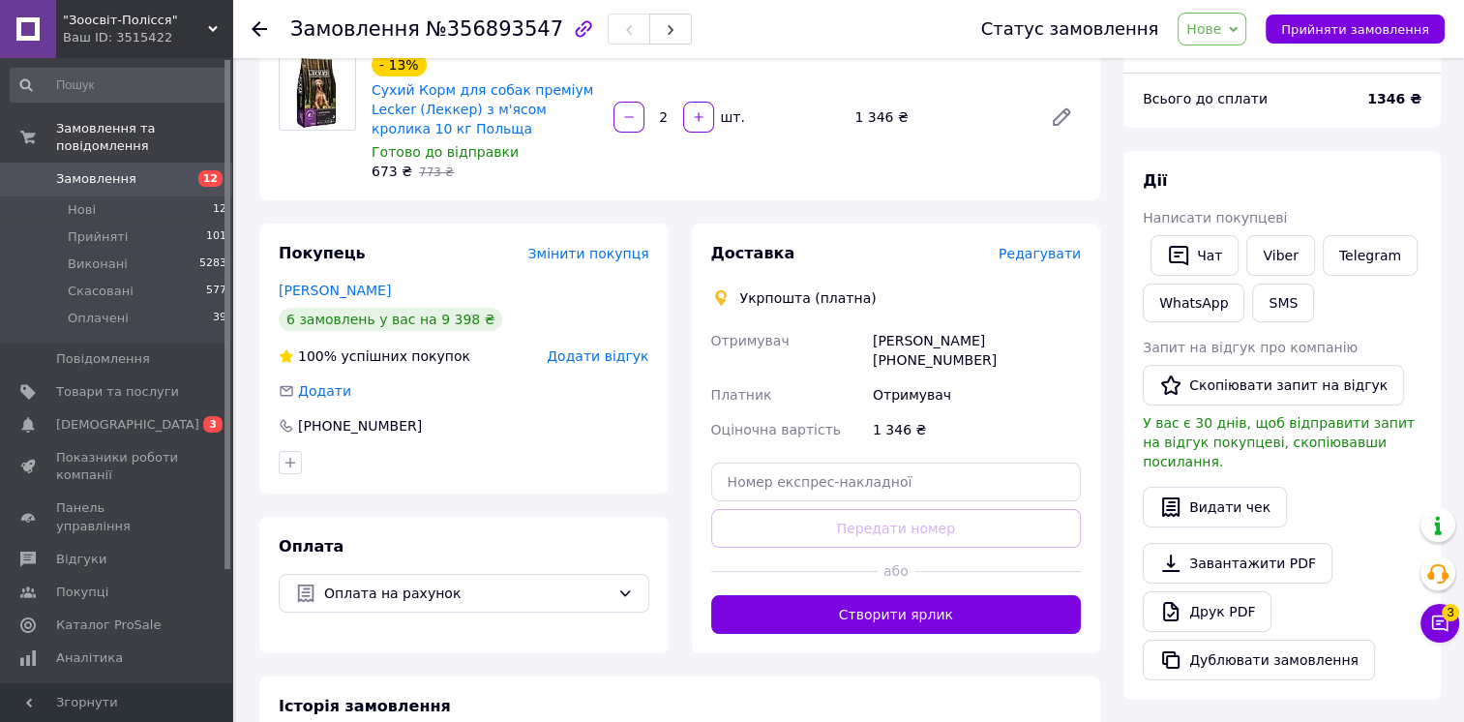
click at [1026, 257] on span "Редагувати" at bounding box center [1040, 253] width 82 height 15
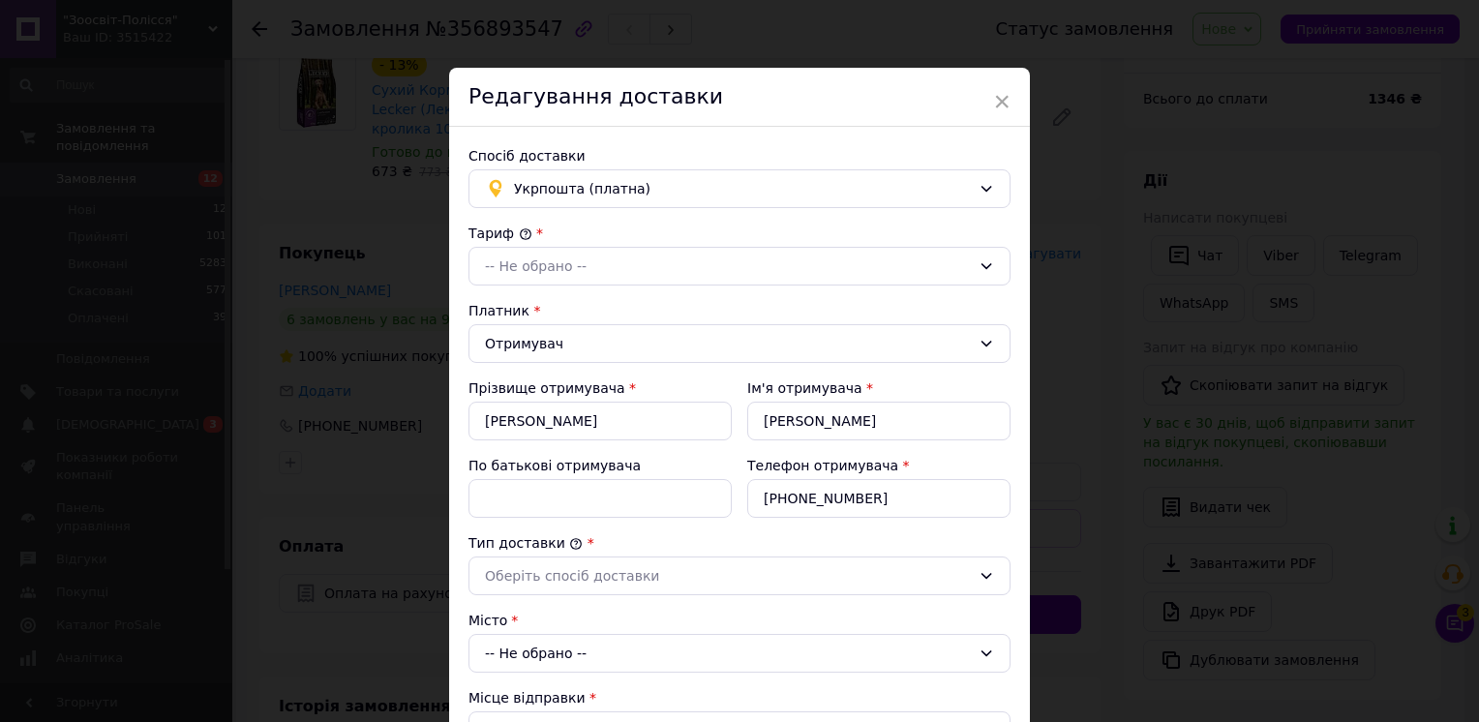
scroll to position [97, 0]
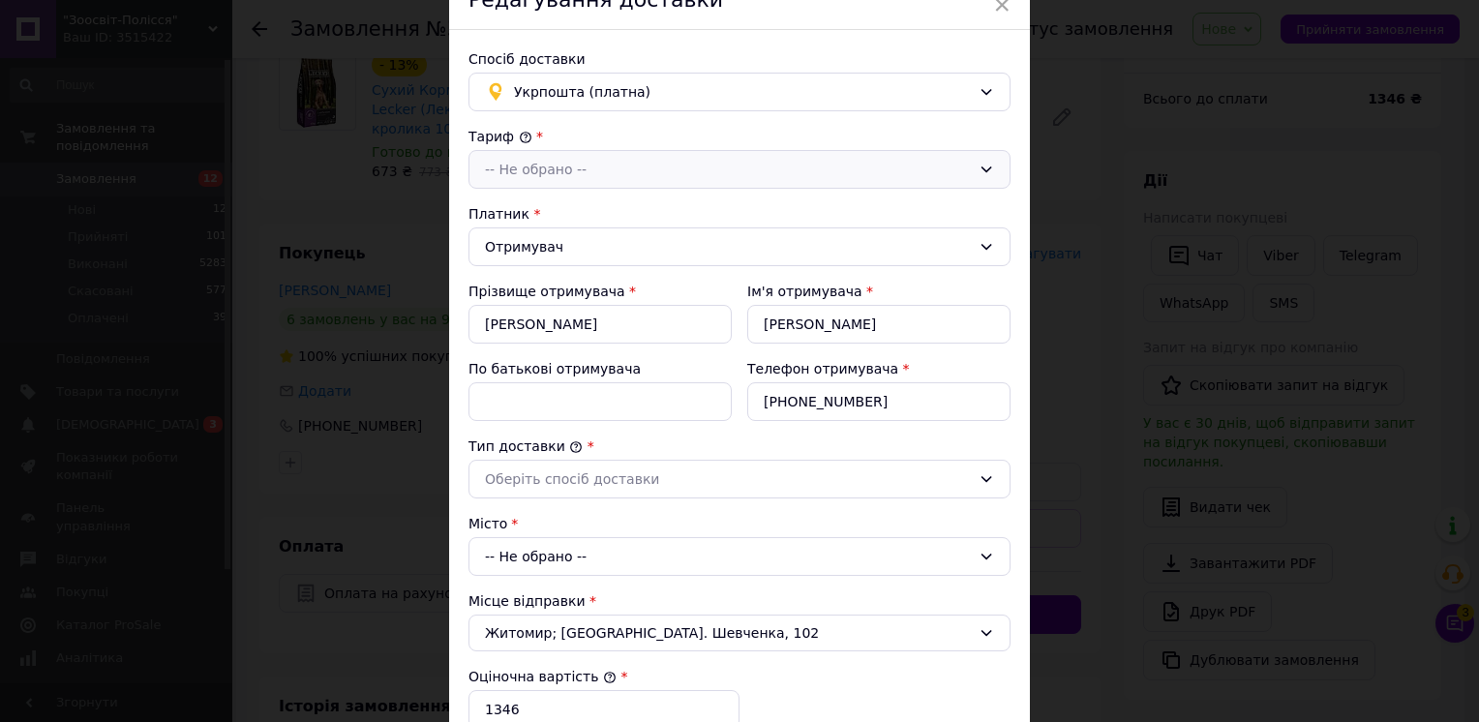
click at [584, 173] on div "-- Не обрано --" at bounding box center [728, 169] width 486 height 21
click at [563, 200] on li "Стандарт" at bounding box center [739, 211] width 540 height 37
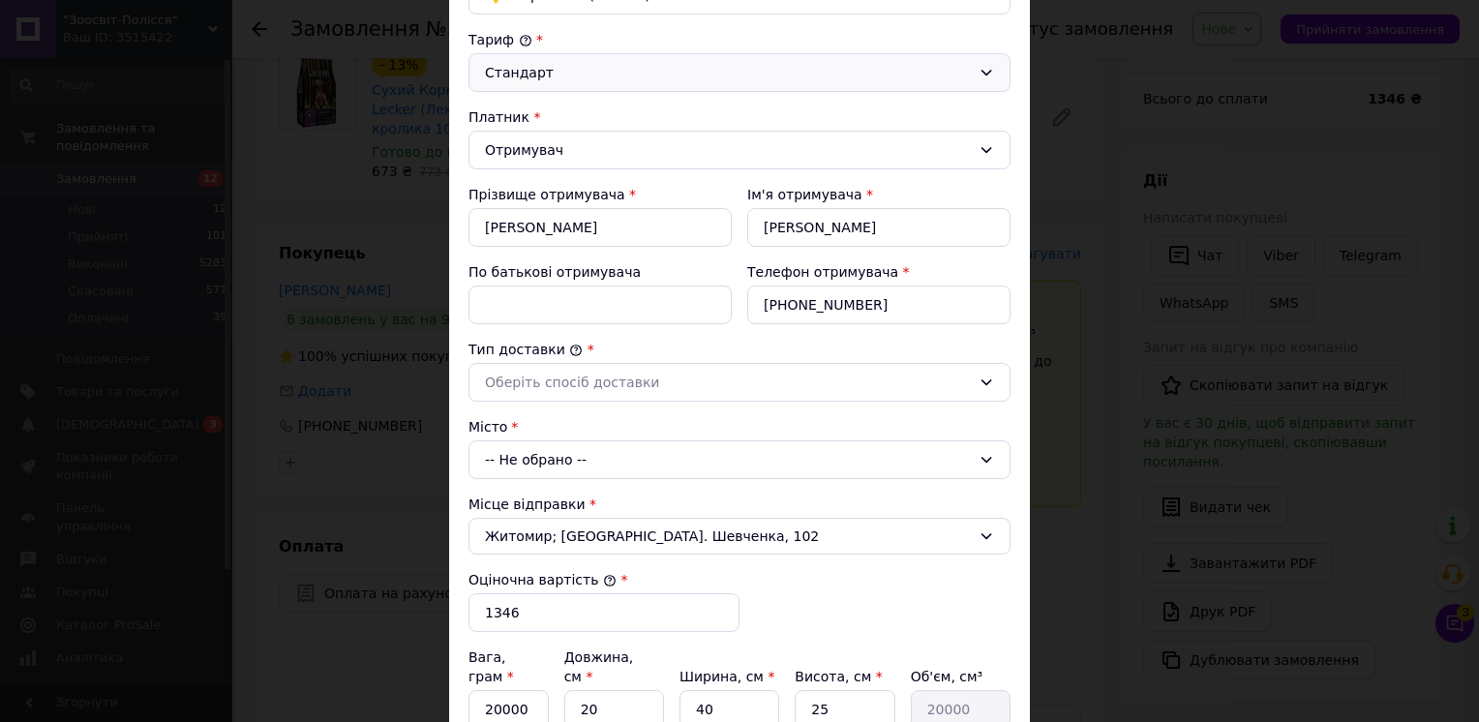
scroll to position [290, 0]
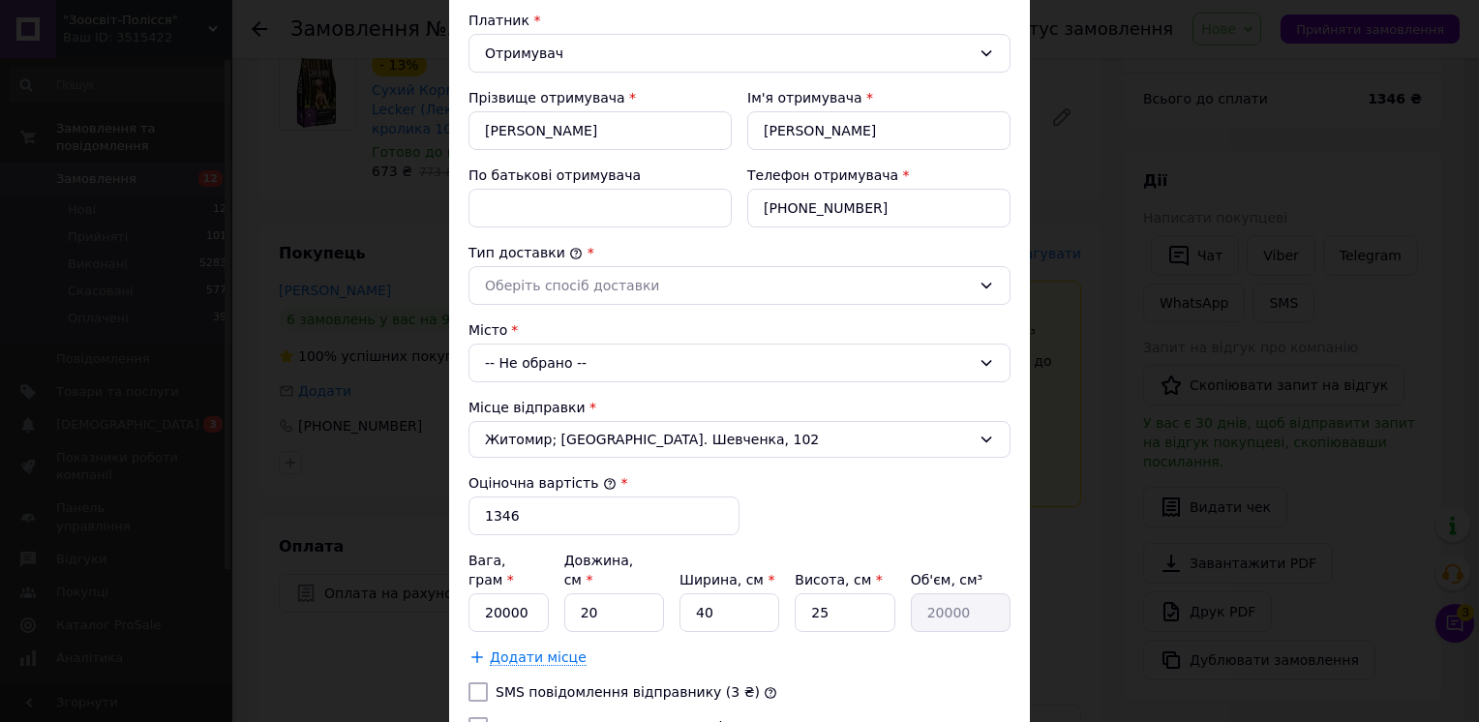
click at [583, 360] on div "-- Не обрано --" at bounding box center [739, 363] width 542 height 39
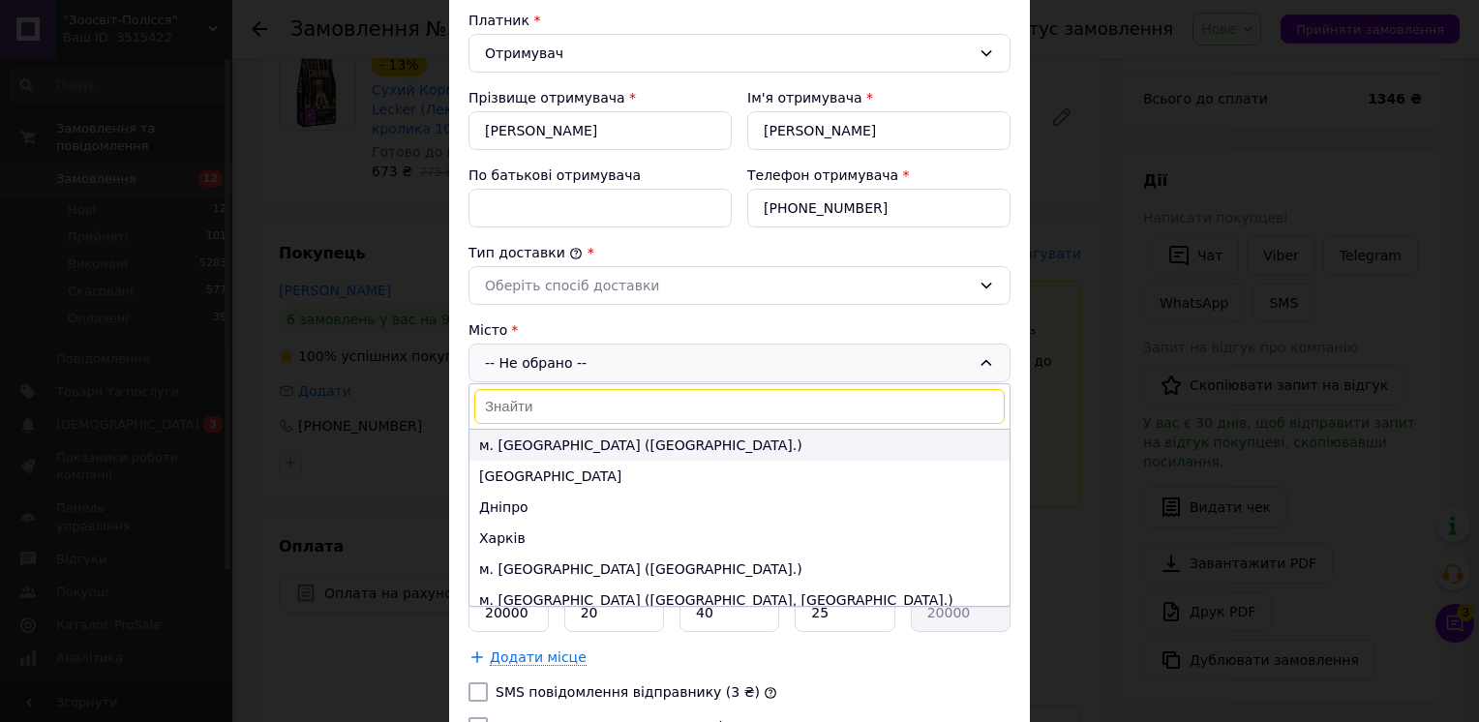
click at [532, 443] on li "м. [GEOGRAPHIC_DATA] ([GEOGRAPHIC_DATA].)" at bounding box center [739, 445] width 540 height 31
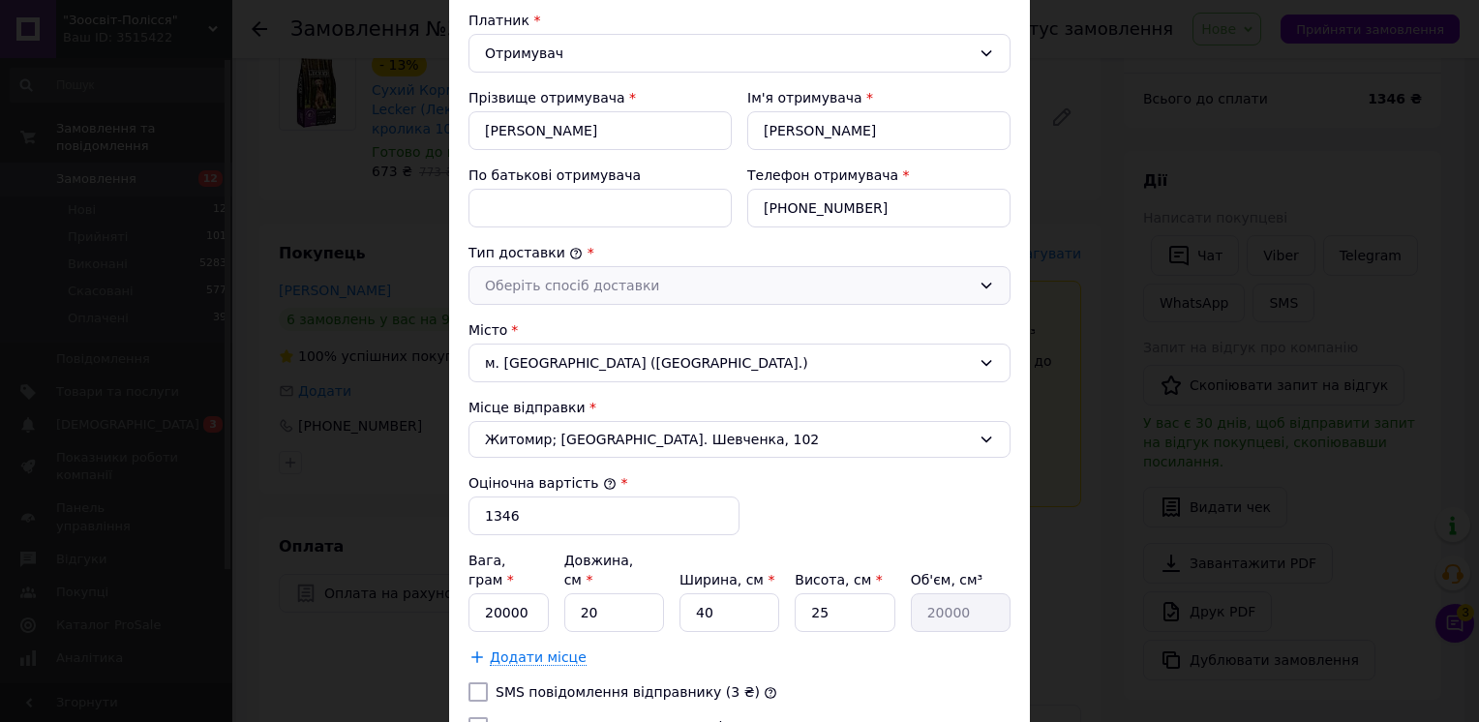
click at [667, 280] on div "Оберіть спосіб доставки" at bounding box center [728, 285] width 486 height 21
click at [631, 328] on li "Склад - склад" at bounding box center [739, 327] width 540 height 37
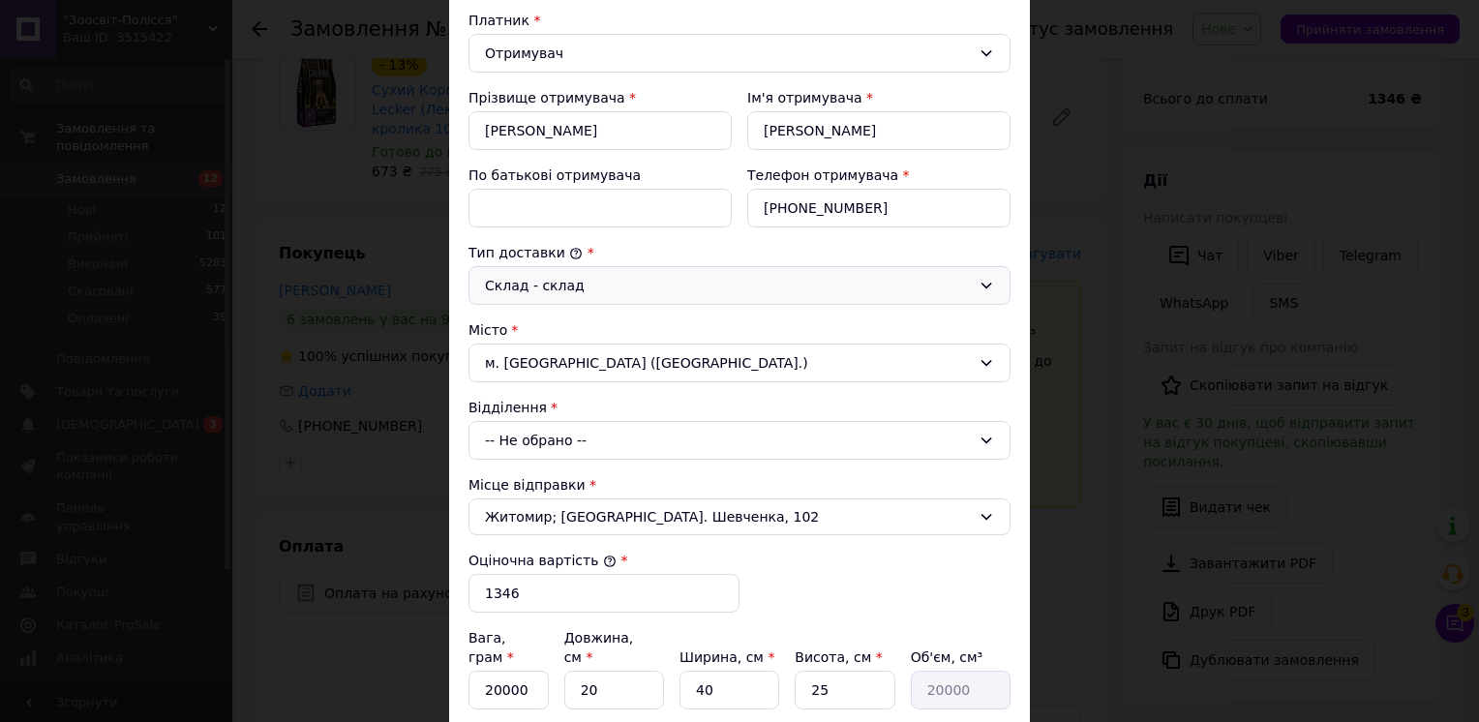
click at [566, 441] on div "-- Не обрано --" at bounding box center [739, 440] width 542 height 39
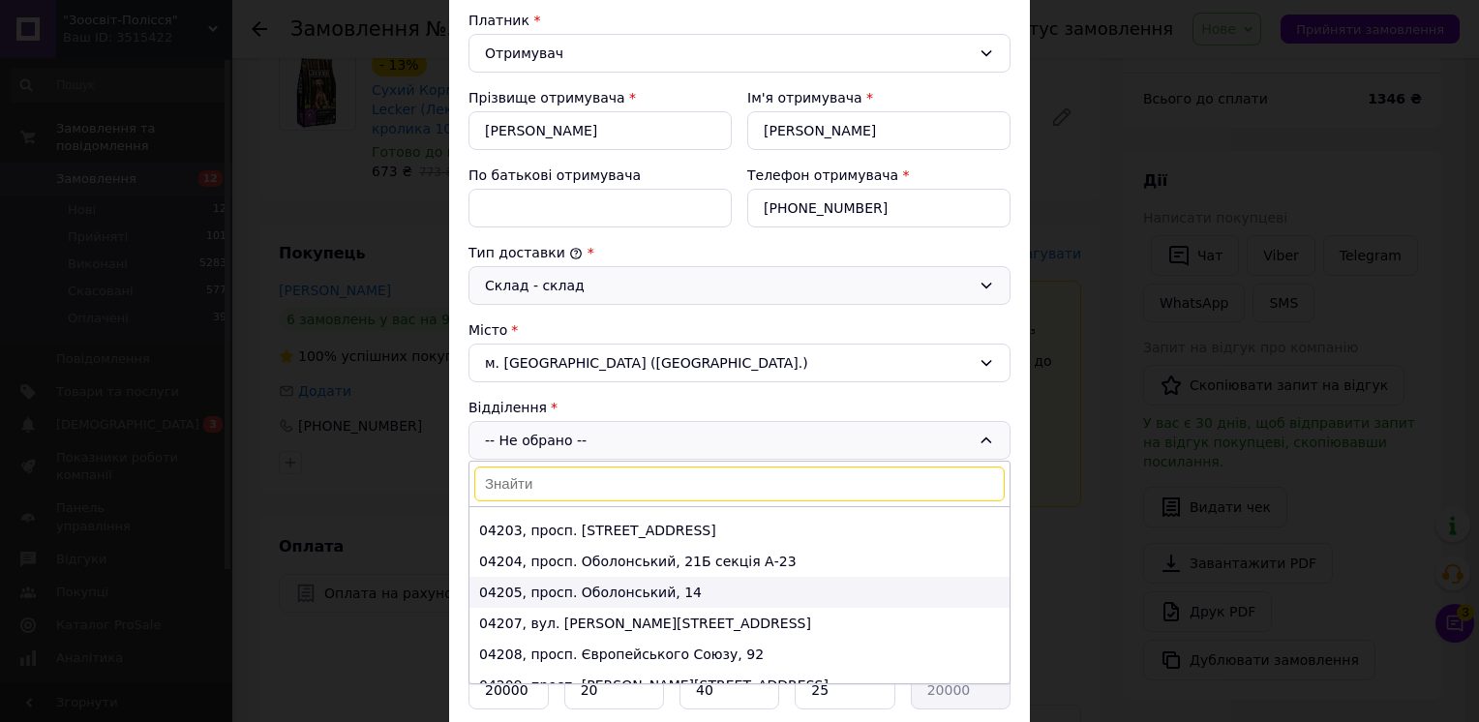
scroll to position [5129, 0]
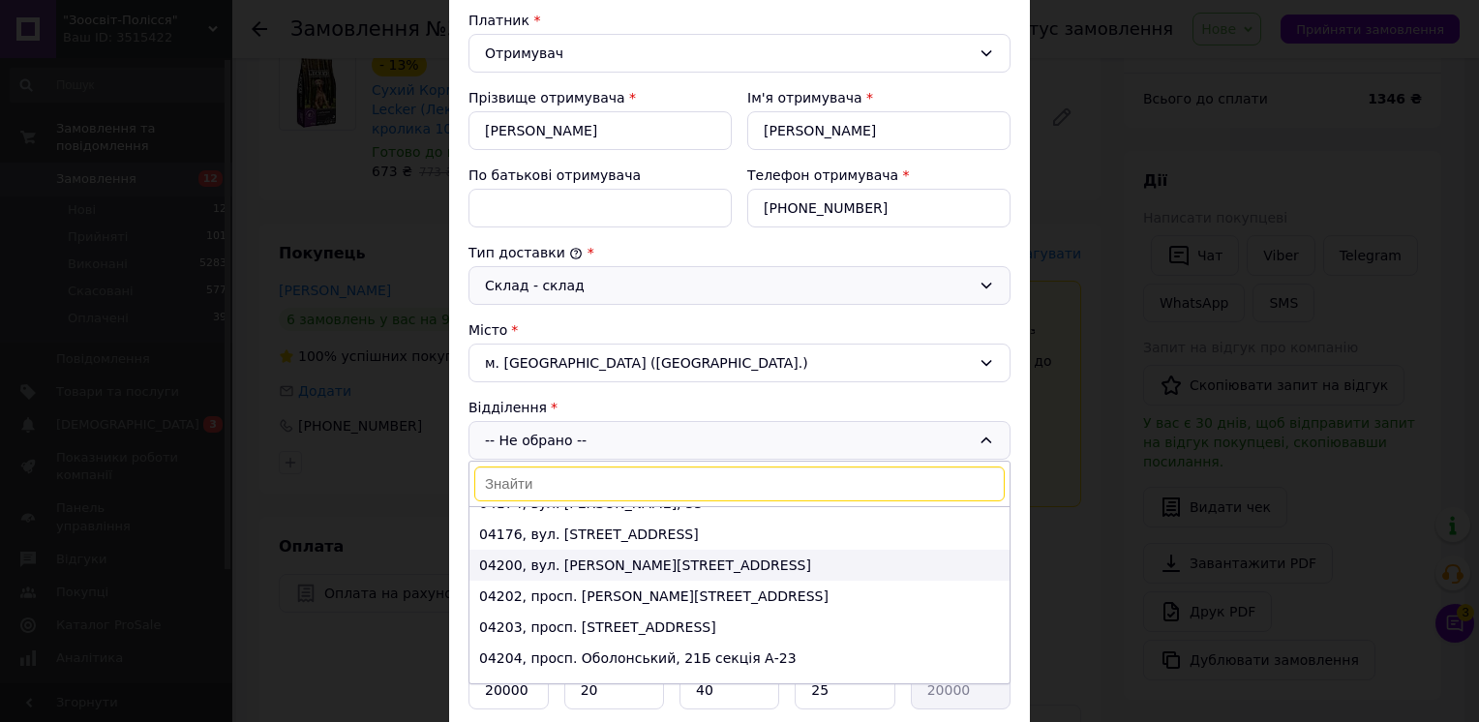
click at [574, 559] on li "04200, вул. [PERSON_NAME][STREET_ADDRESS]" at bounding box center [739, 565] width 540 height 31
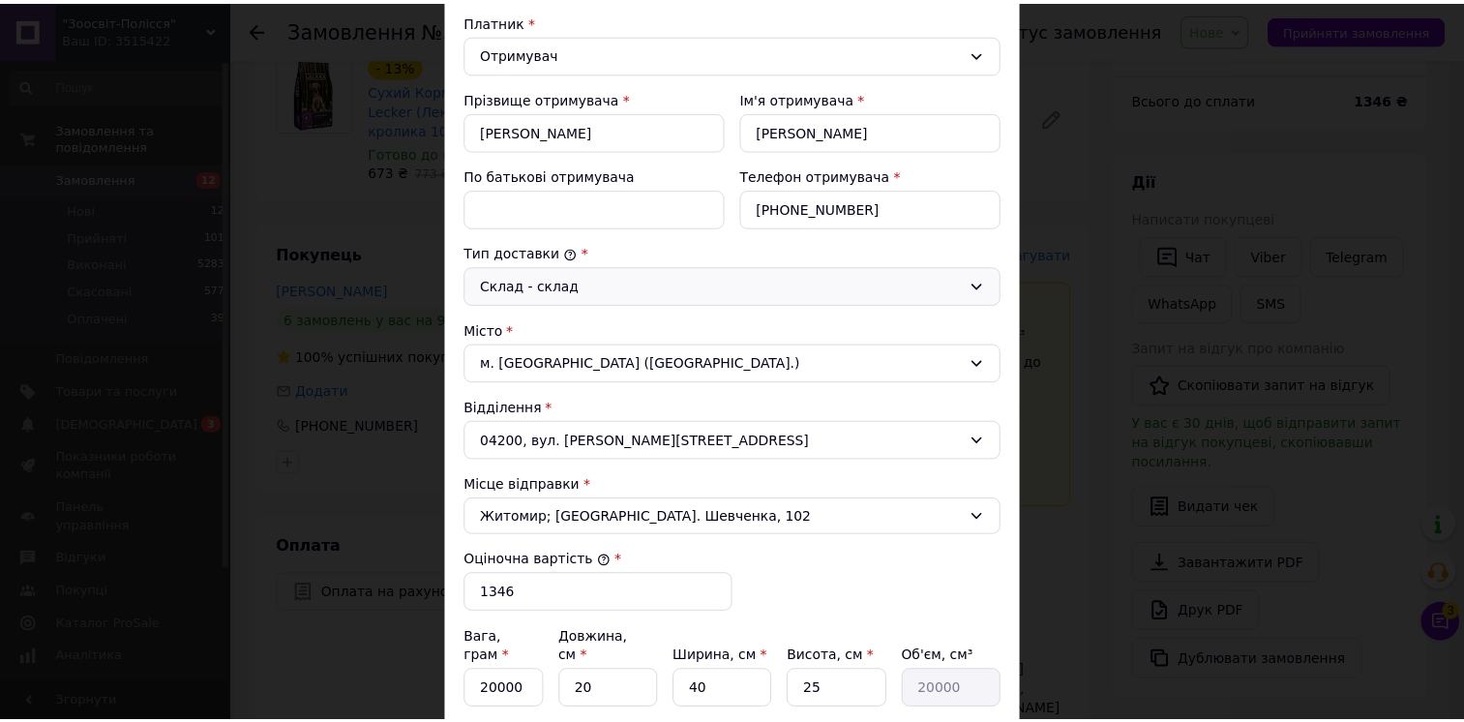
scroll to position [484, 0]
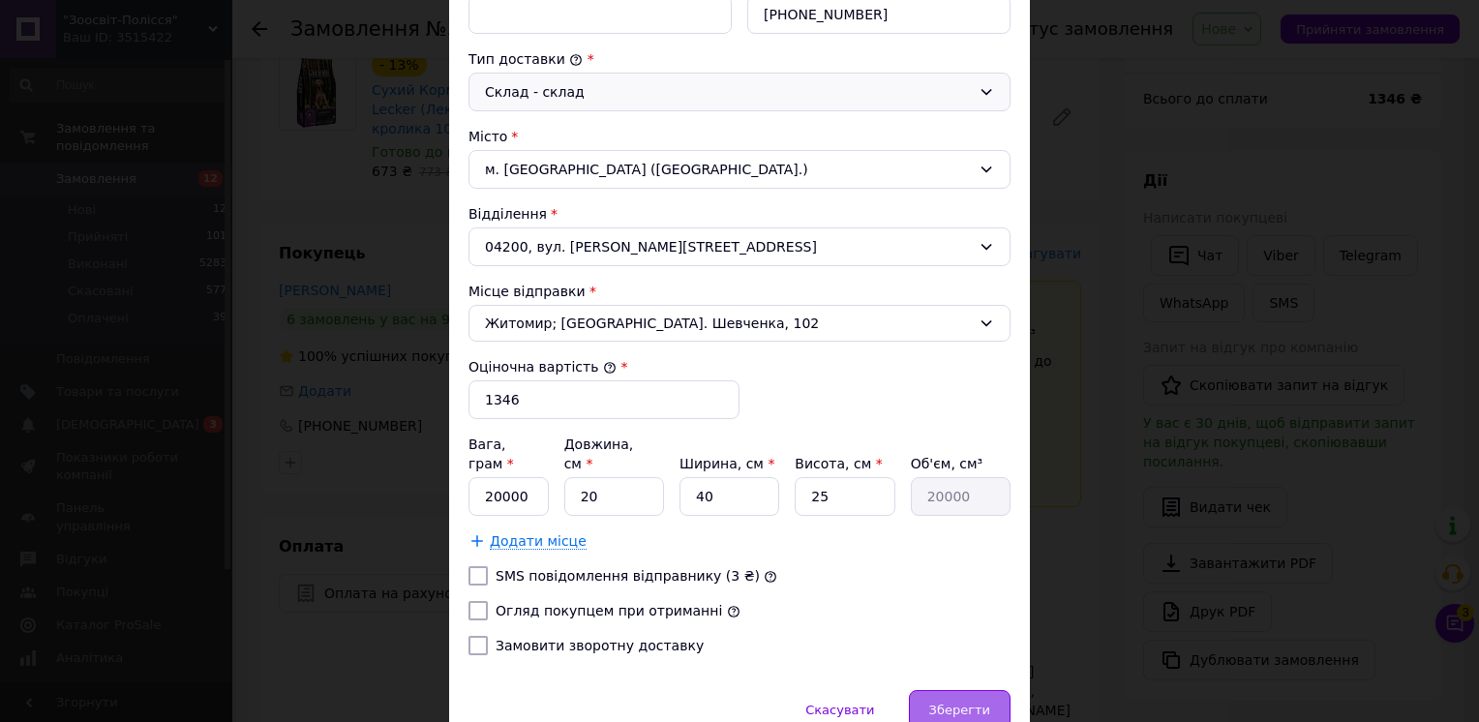
click at [952, 695] on div "Зберегти" at bounding box center [960, 709] width 102 height 39
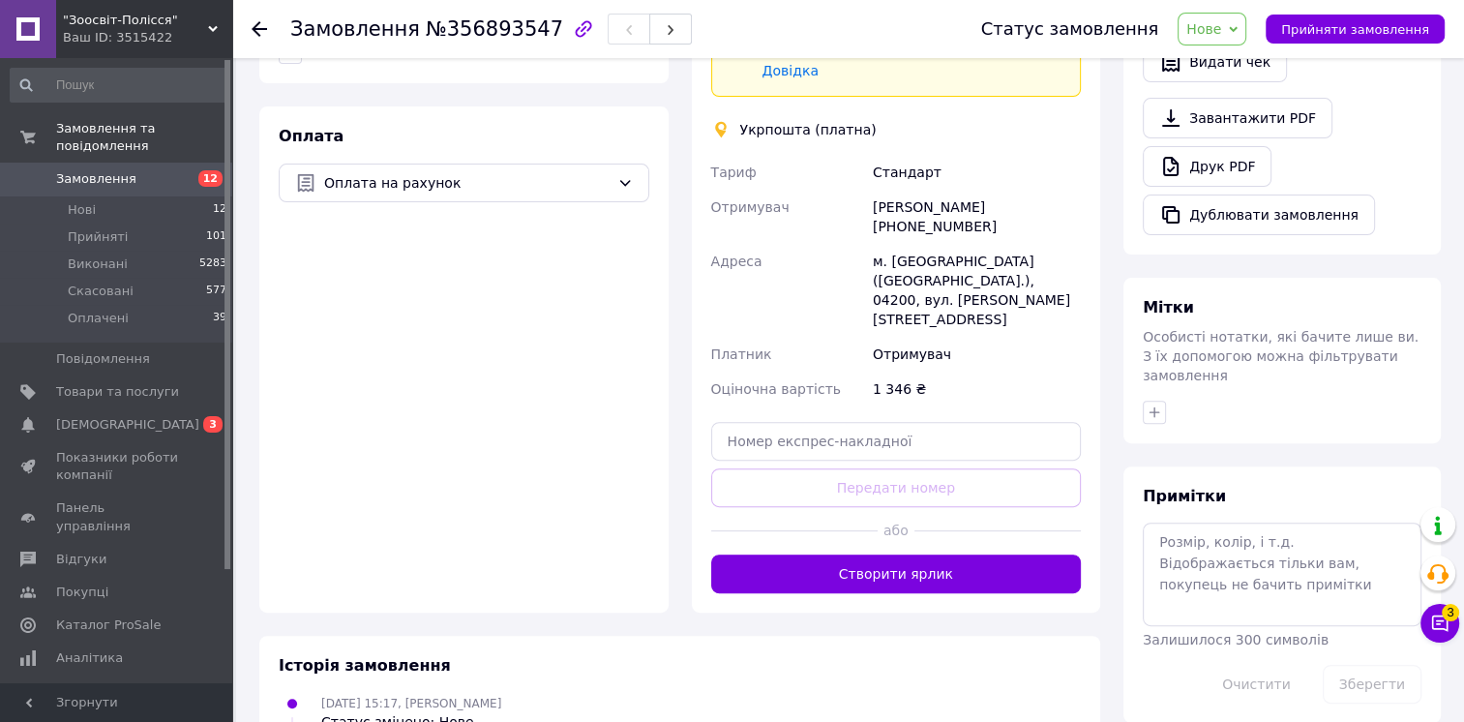
scroll to position [744, 0]
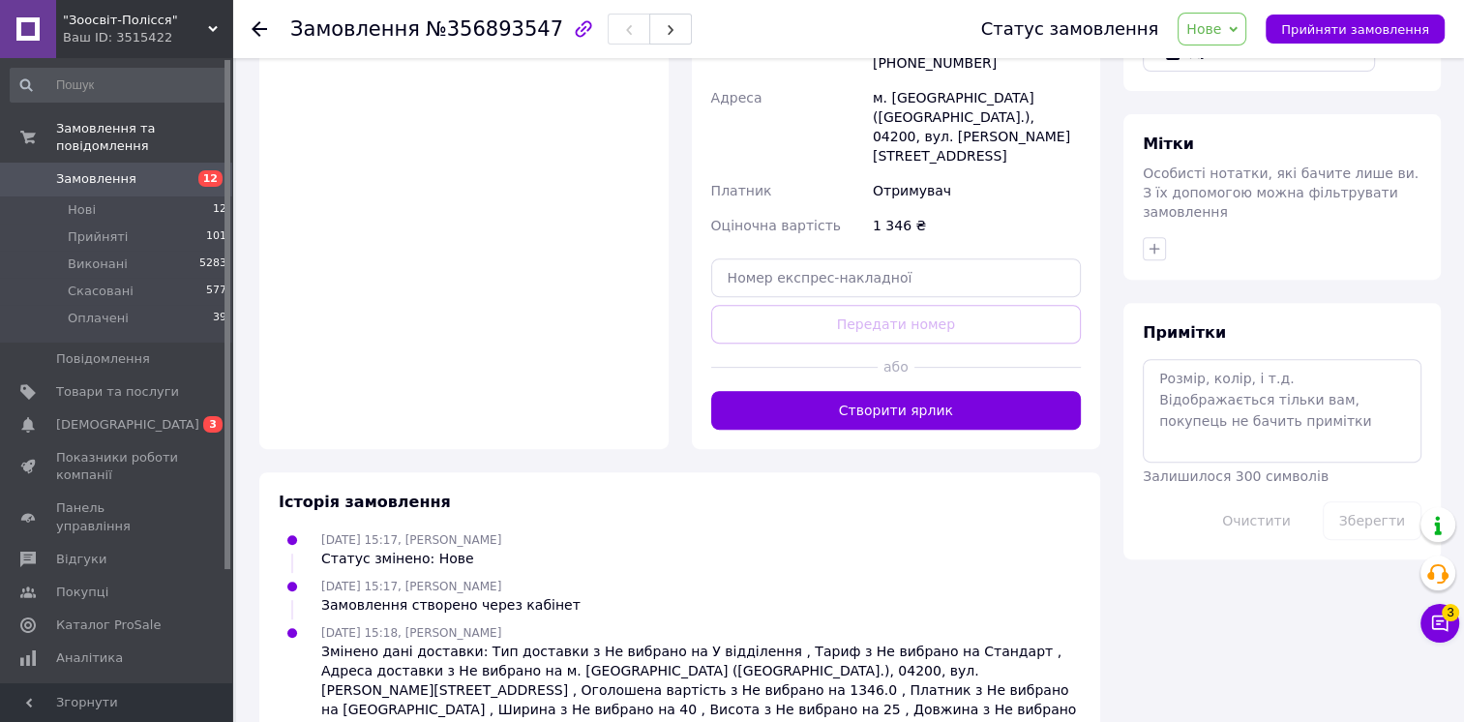
click at [1221, 35] on span "Нове" at bounding box center [1203, 28] width 35 height 15
click at [1233, 66] on li "Прийнято" at bounding box center [1223, 67] width 89 height 29
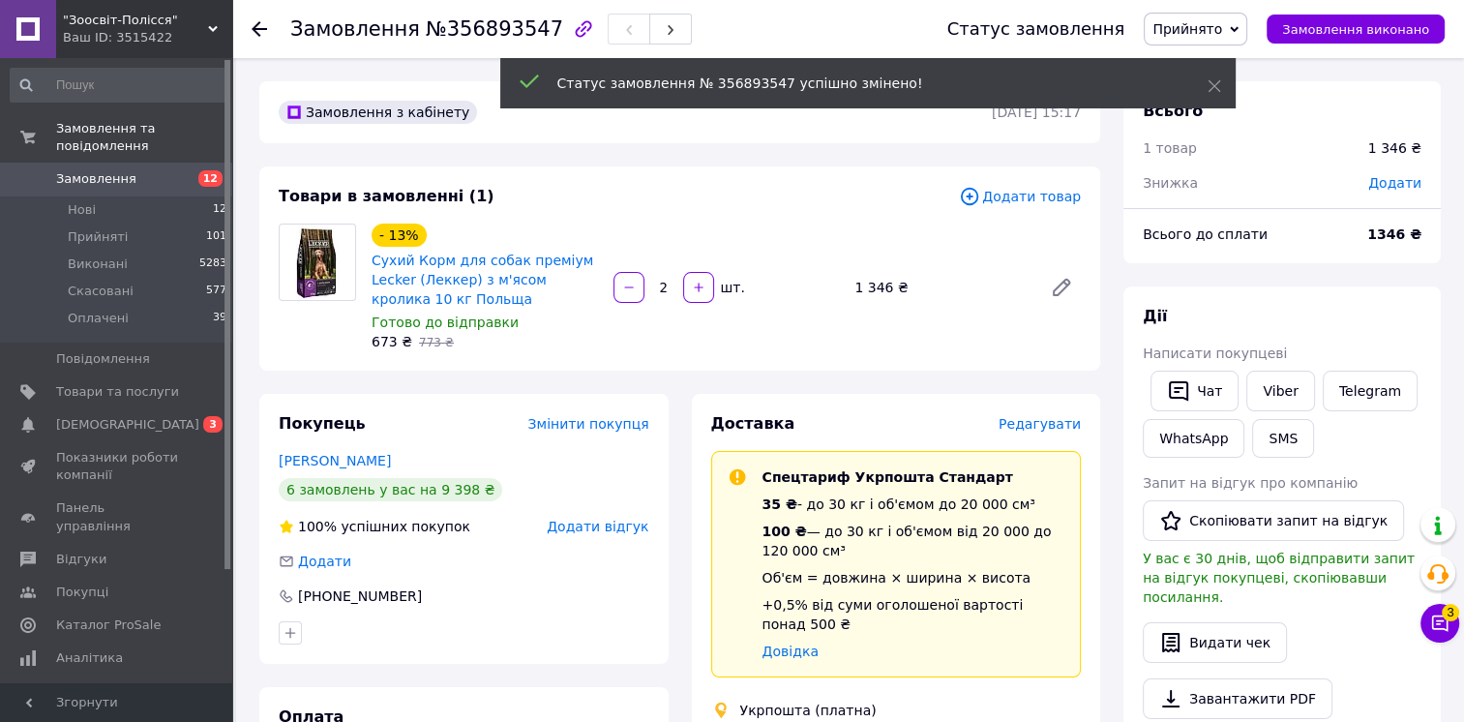
scroll to position [677, 0]
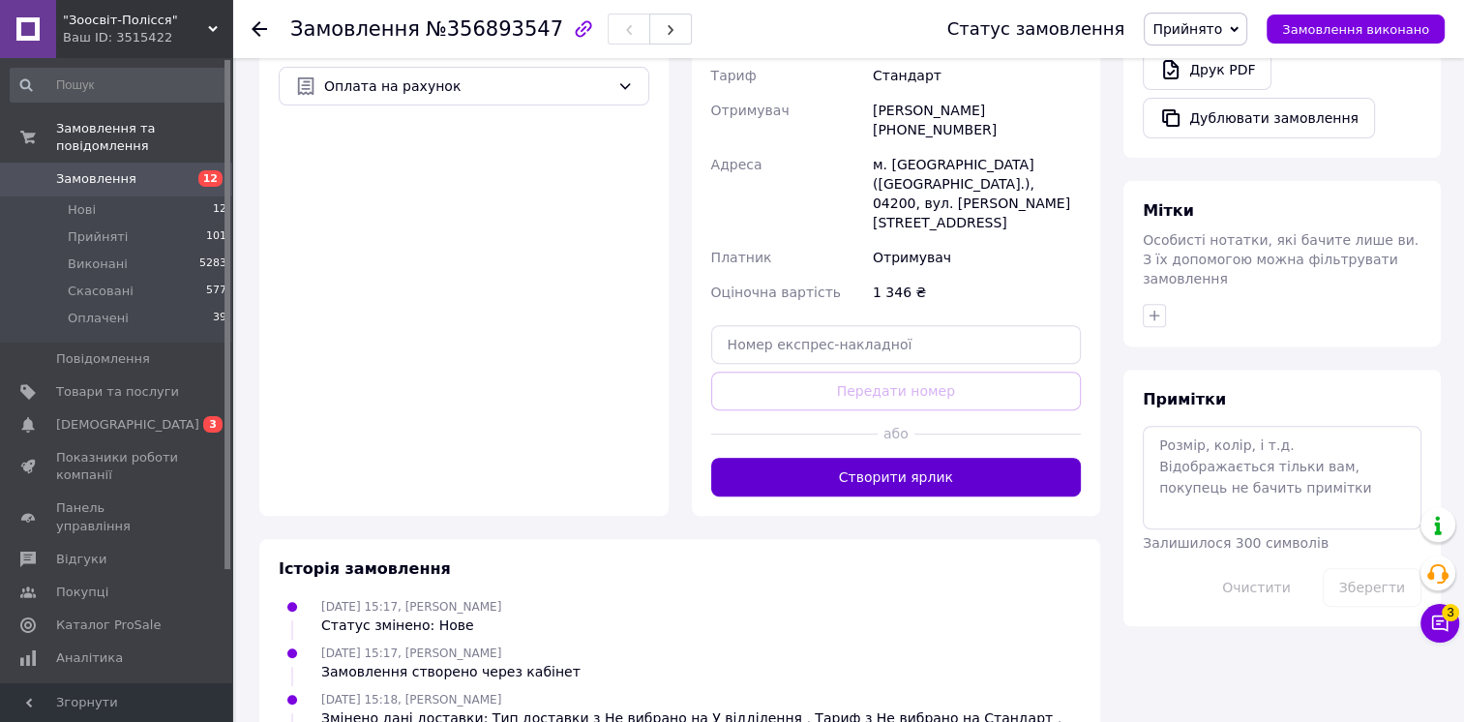
click at [852, 458] on button "Створити ярлик" at bounding box center [896, 477] width 371 height 39
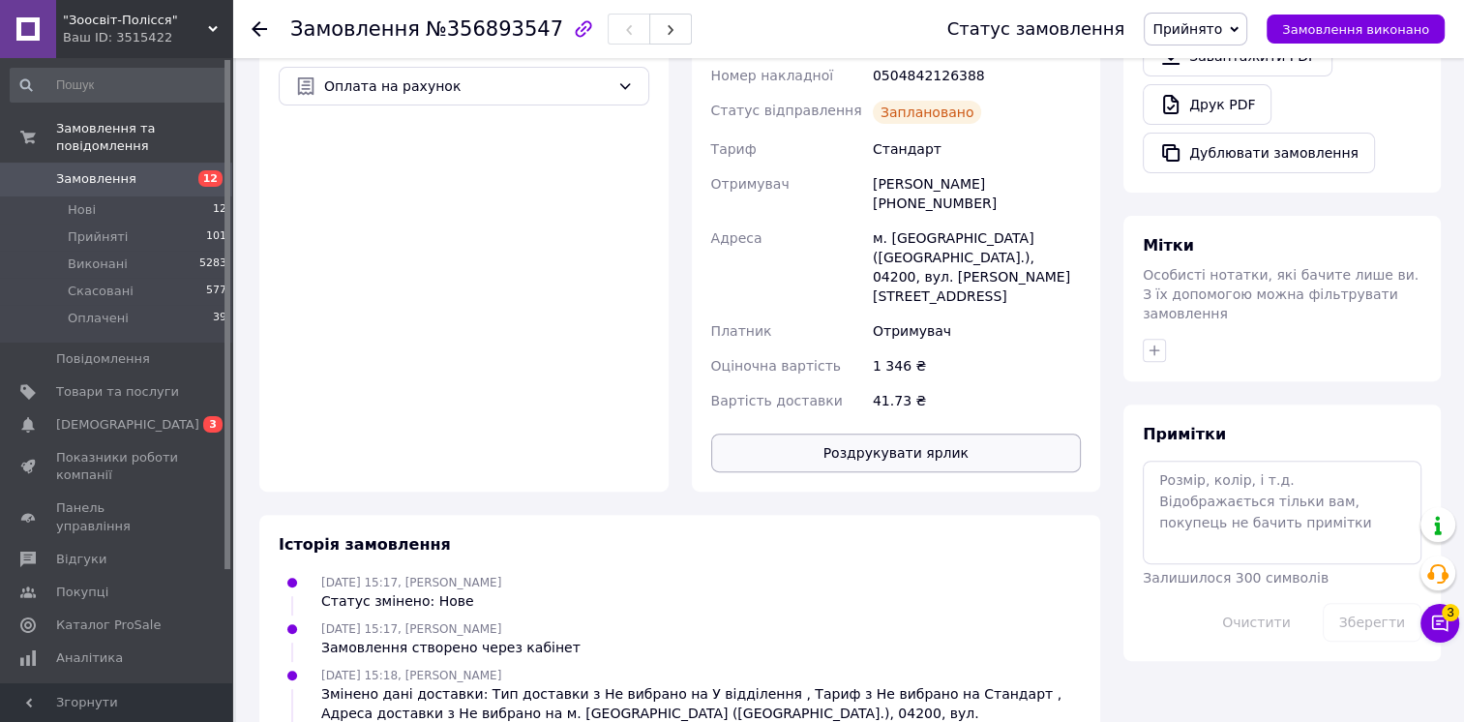
click at [870, 434] on button "Роздрукувати ярлик" at bounding box center [896, 453] width 371 height 39
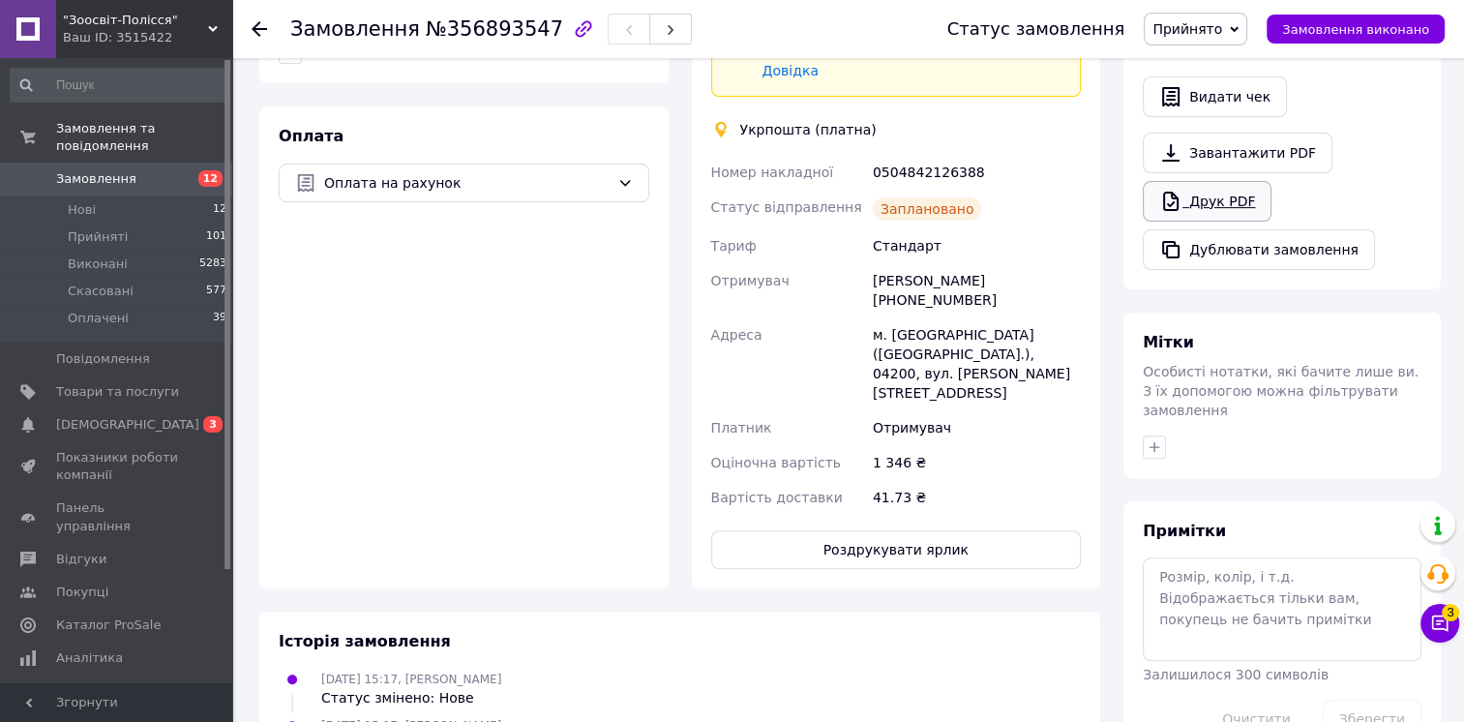
click at [1219, 181] on link "Друк PDF" at bounding box center [1207, 201] width 129 height 41
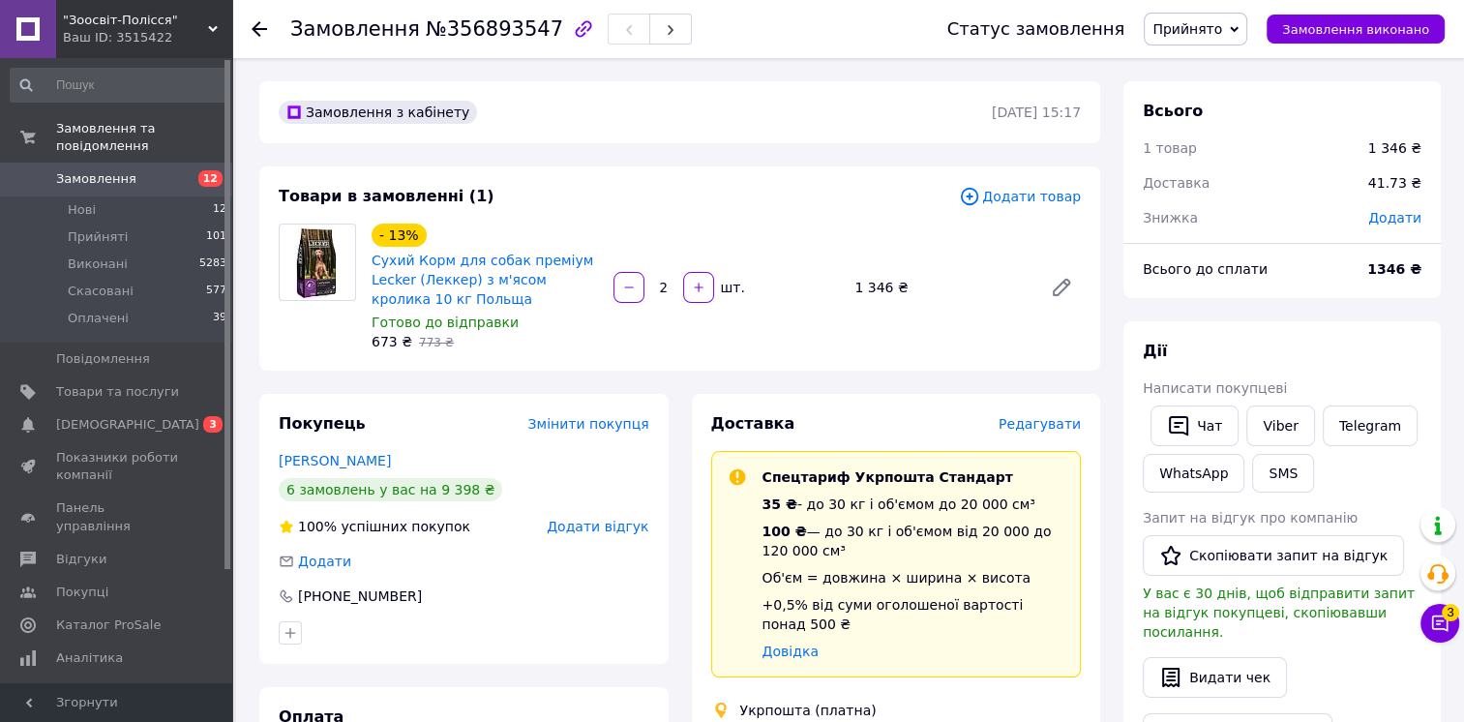
click at [97, 170] on span "Замовлення" at bounding box center [96, 178] width 80 height 17
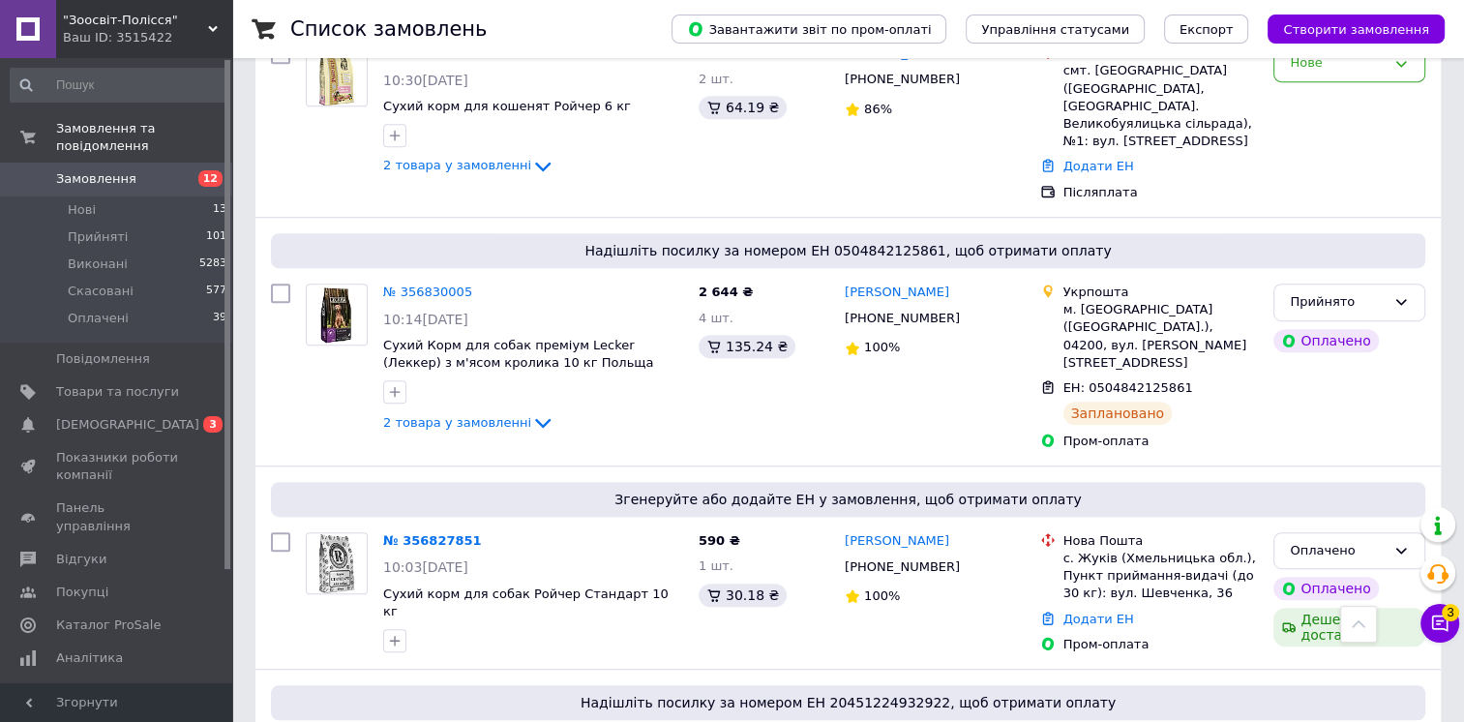
scroll to position [581, 0]
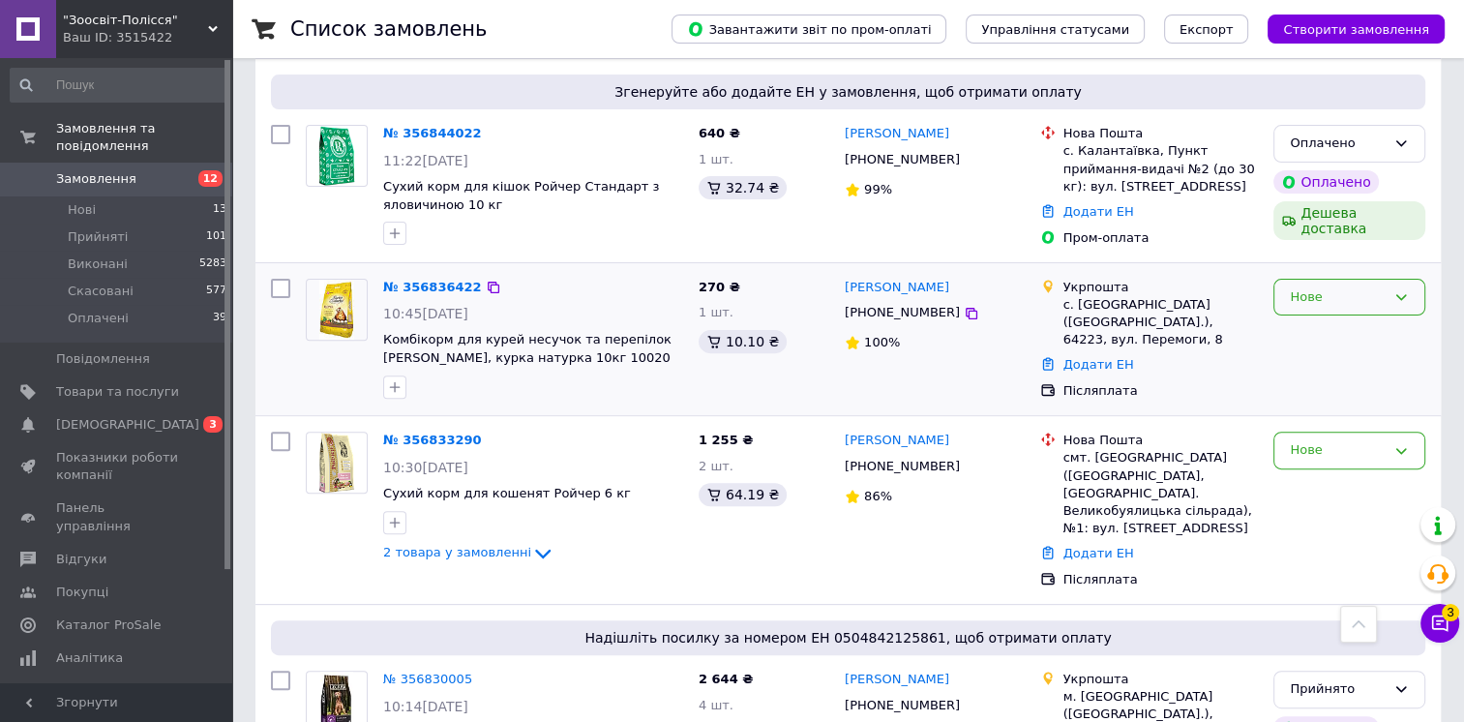
click at [1333, 287] on div "Нове" at bounding box center [1338, 297] width 96 height 20
click at [1334, 319] on li "Прийнято" at bounding box center [1350, 337] width 150 height 36
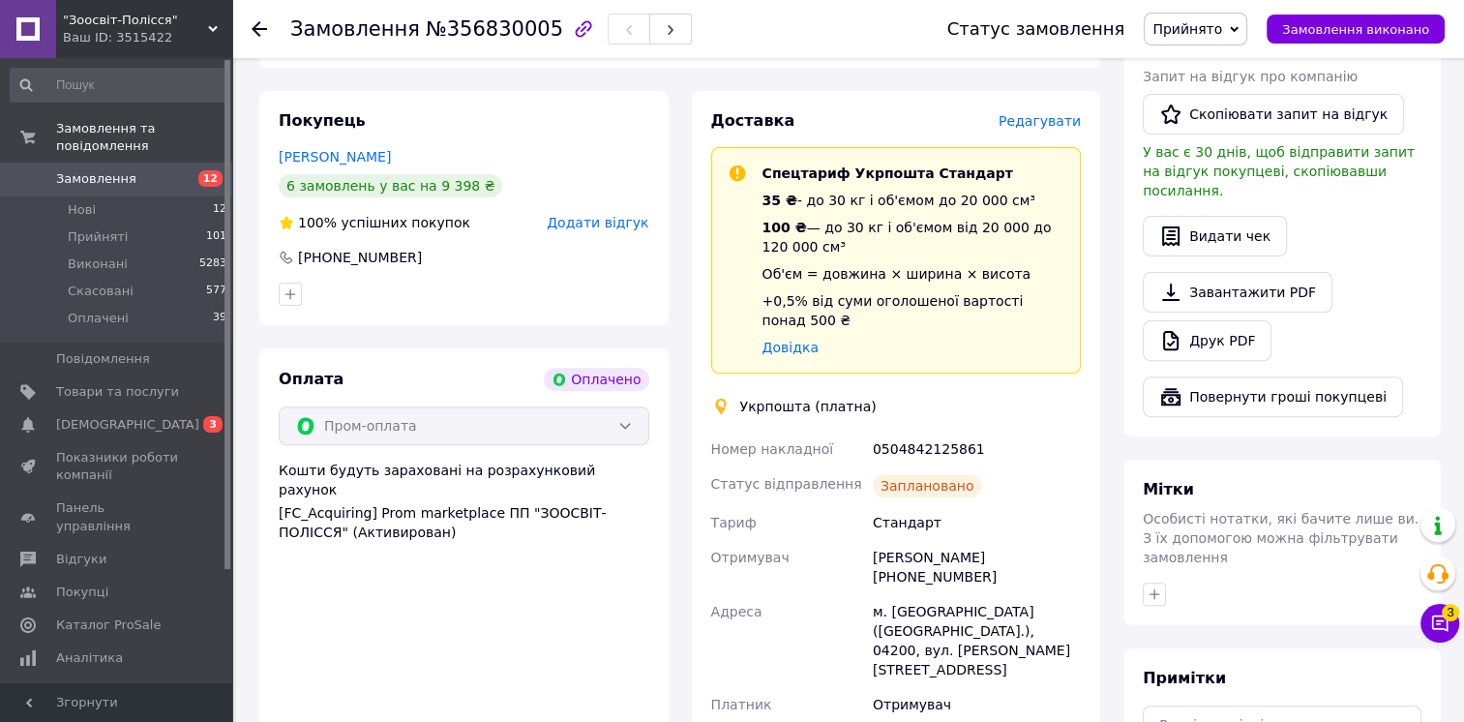
scroll to position [677, 0]
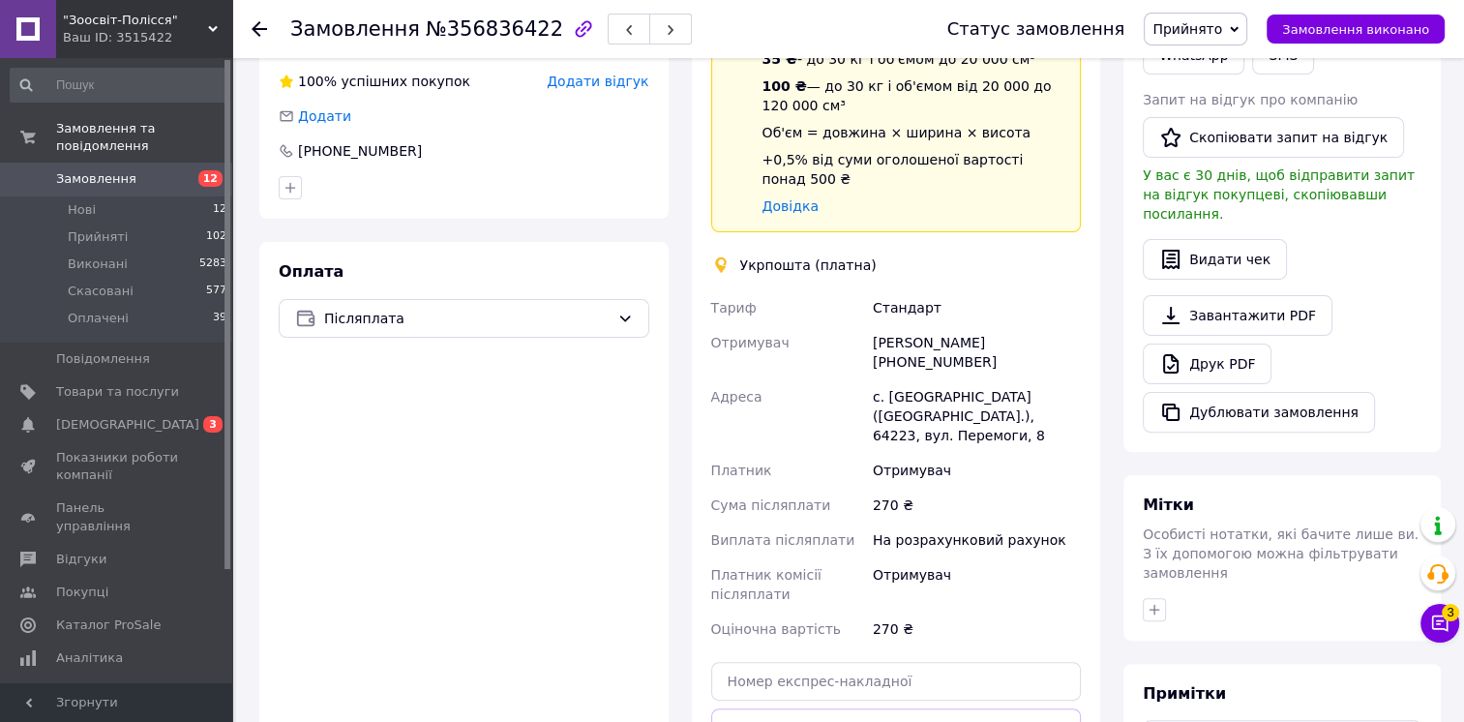
scroll to position [581, 0]
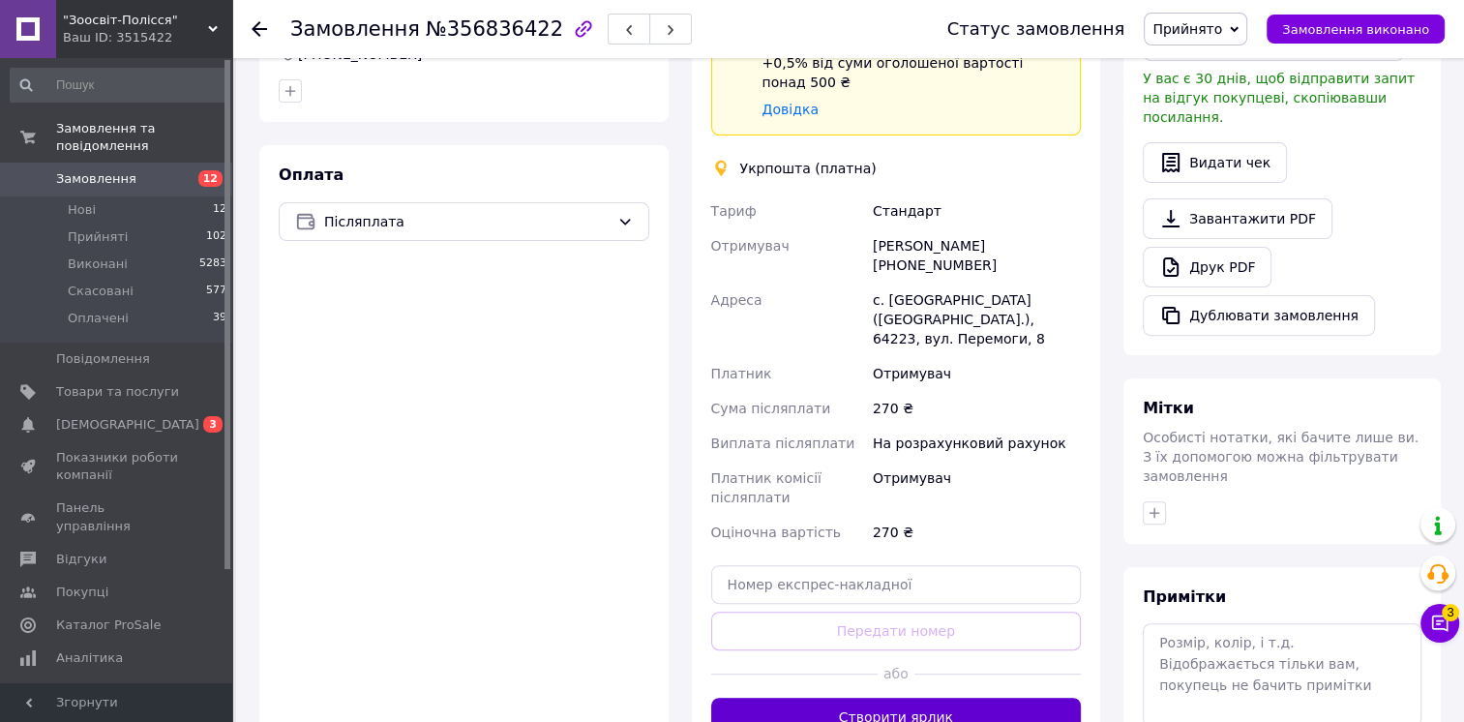
click at [867, 698] on button "Створити ярлик" at bounding box center [896, 717] width 371 height 39
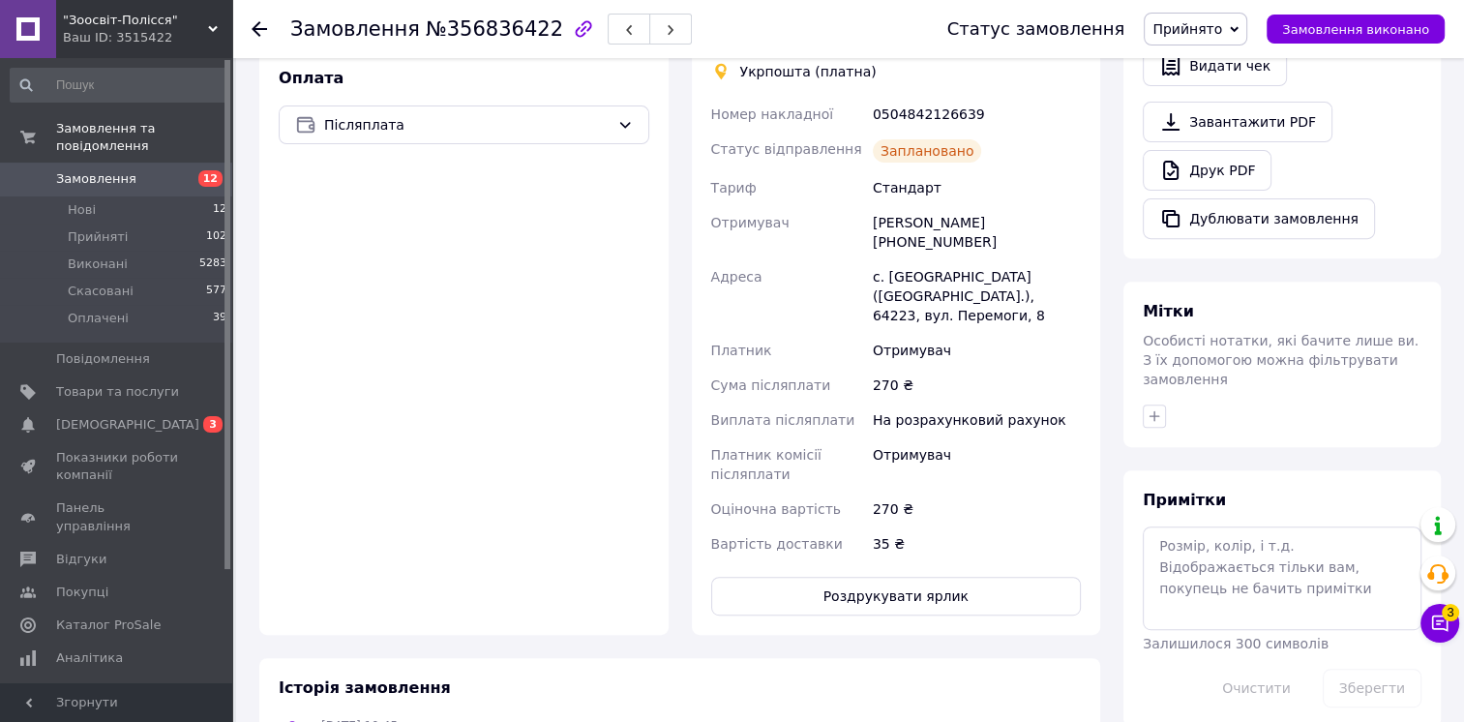
scroll to position [774, 0]
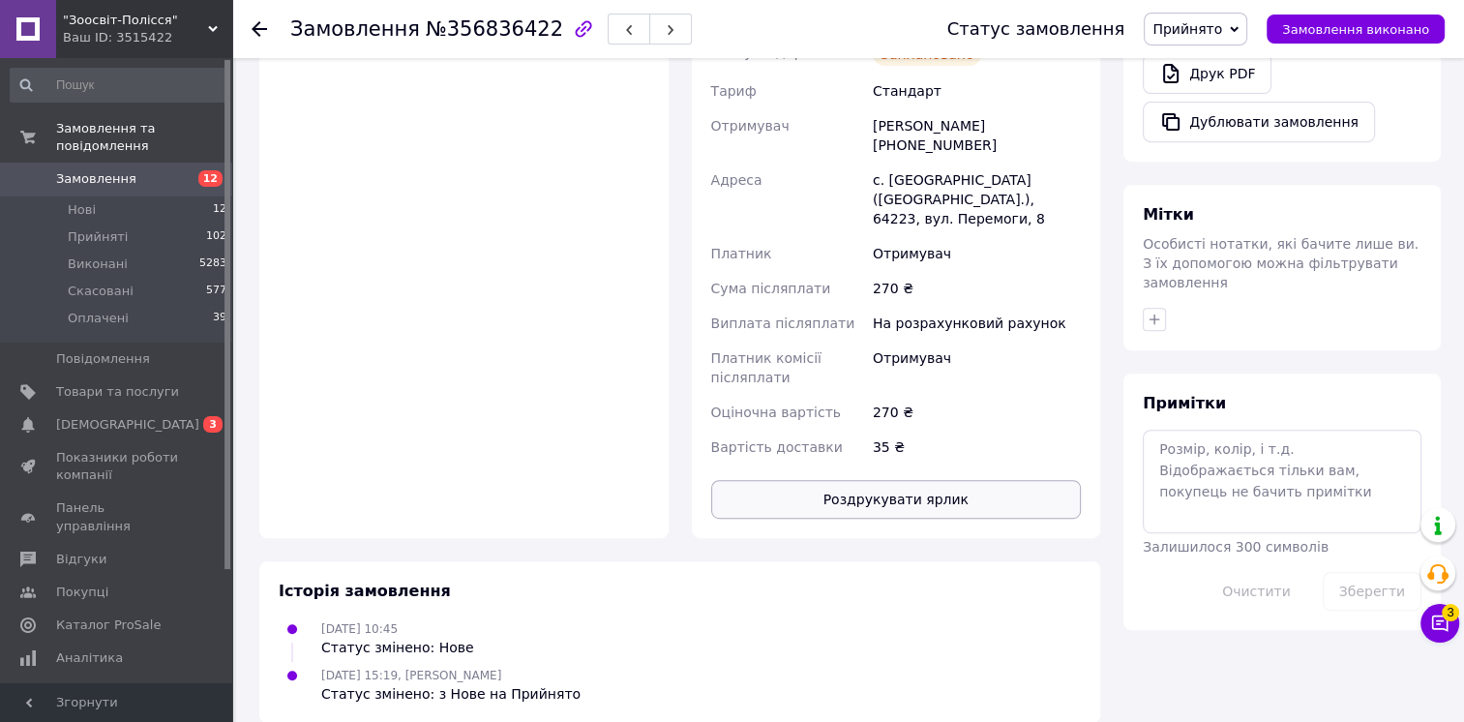
click at [910, 482] on button "Роздрукувати ярлик" at bounding box center [896, 499] width 371 height 39
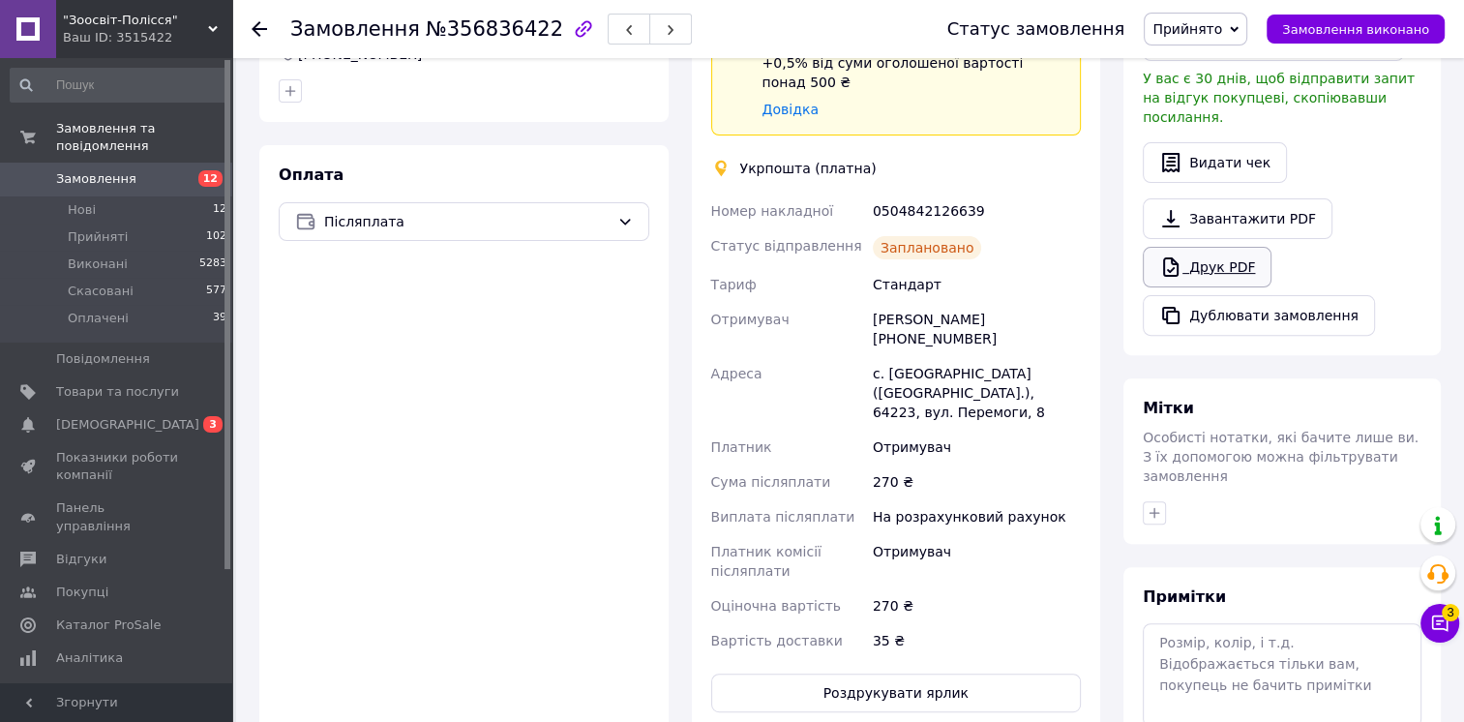
click at [1223, 247] on link "Друк PDF" at bounding box center [1207, 267] width 129 height 41
click at [102, 170] on span "Замовлення" at bounding box center [96, 178] width 80 height 17
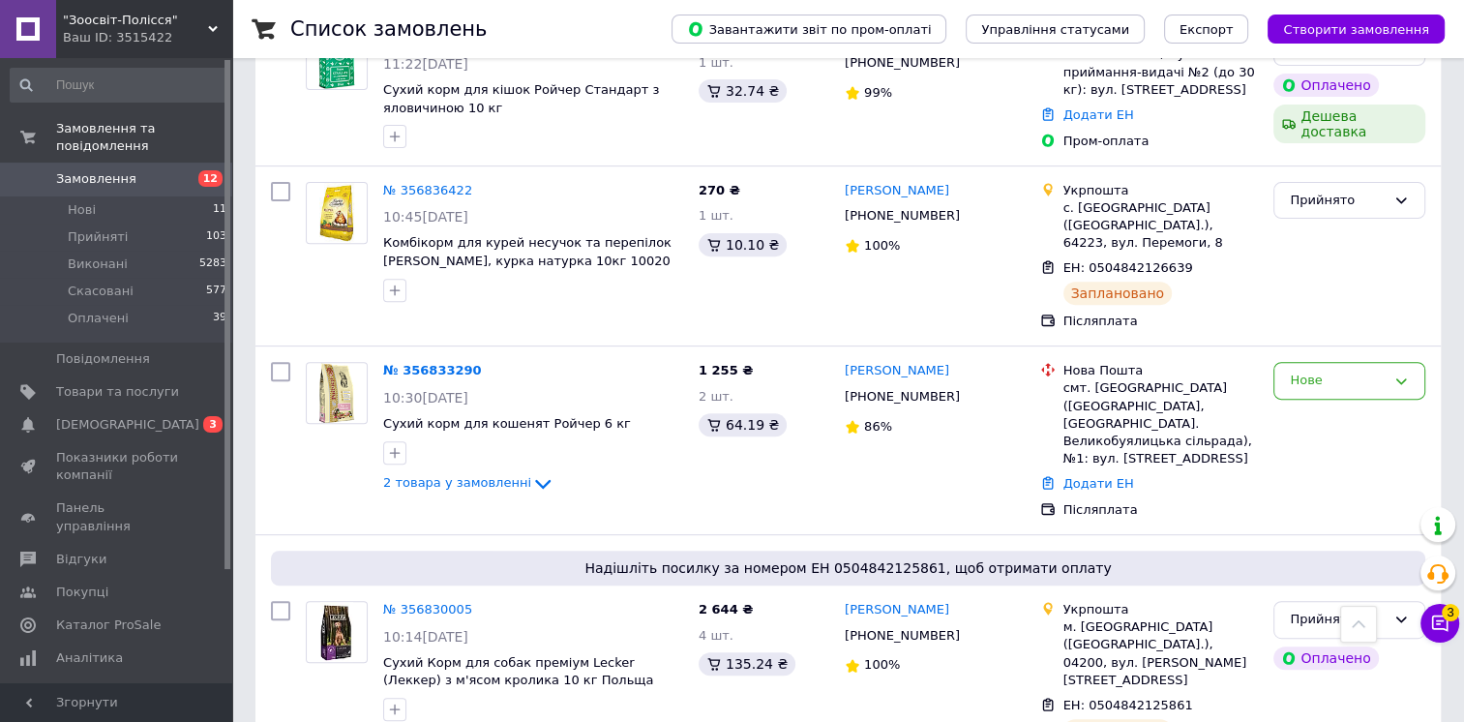
scroll to position [968, 0]
